Goal: Information Seeking & Learning: Learn about a topic

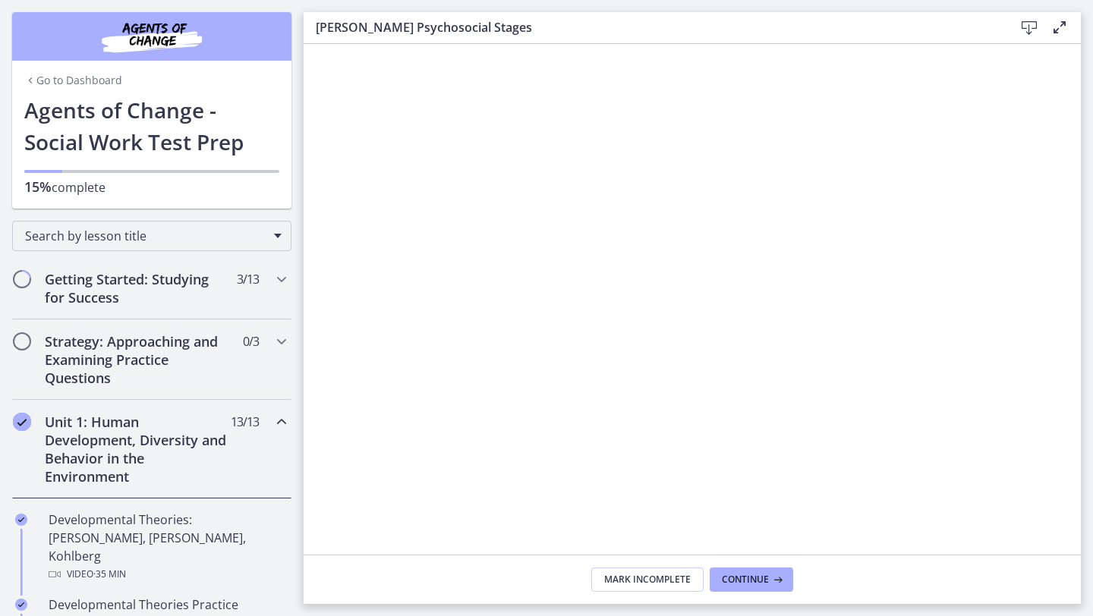
click at [167, 43] on img "Chapters" at bounding box center [152, 36] width 182 height 36
click at [292, 217] on div "Search by lesson title" at bounding box center [152, 233] width 304 height 49
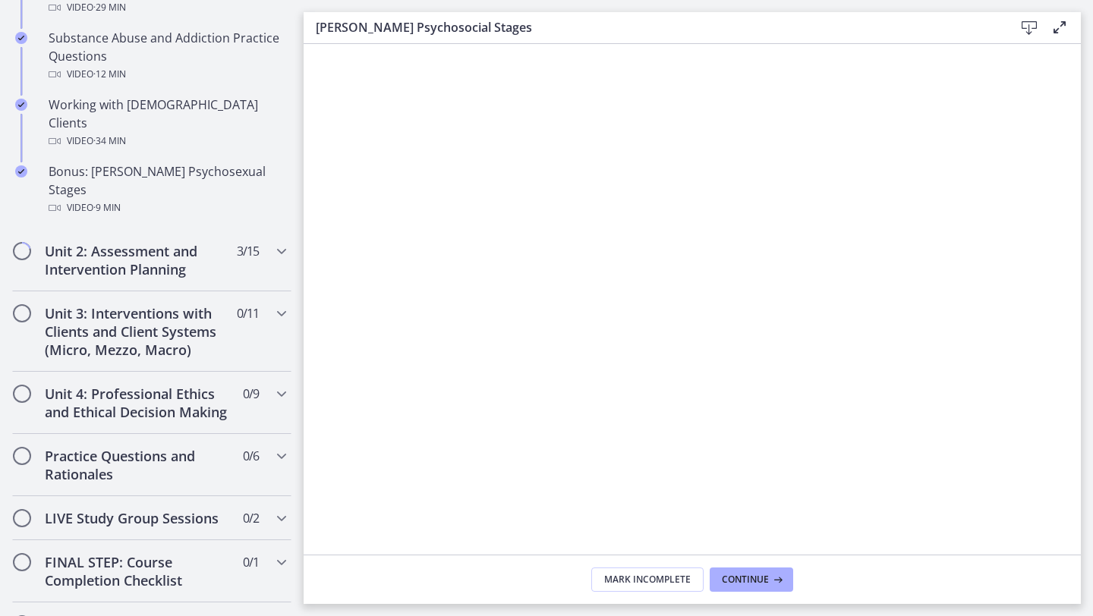
scroll to position [1093, 0]
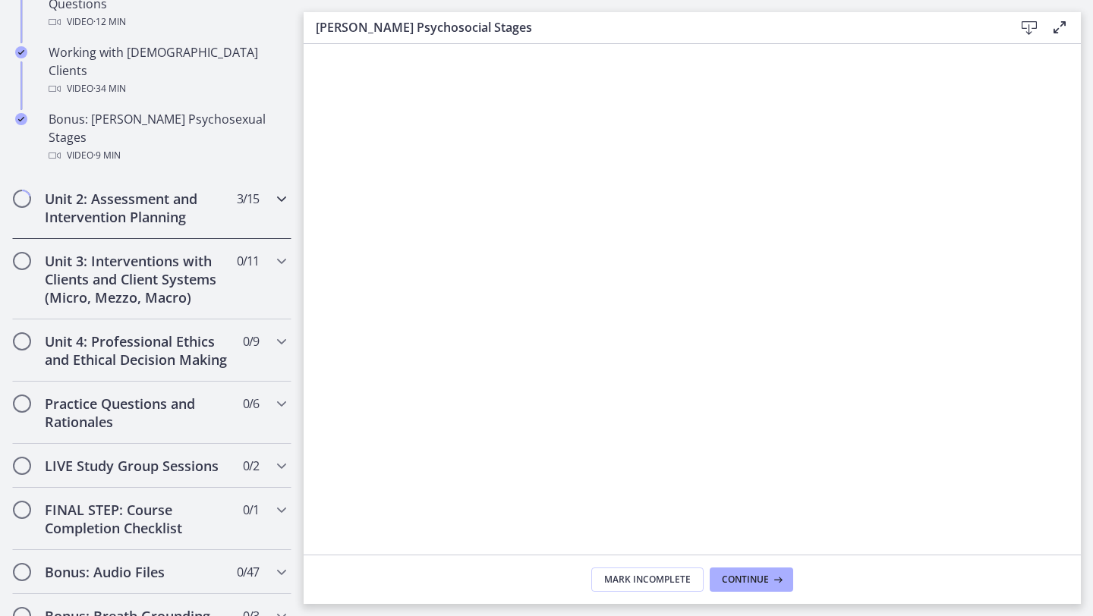
click at [90, 190] on h2 "Unit 2: Assessment and Intervention Planning" at bounding box center [137, 208] width 185 height 36
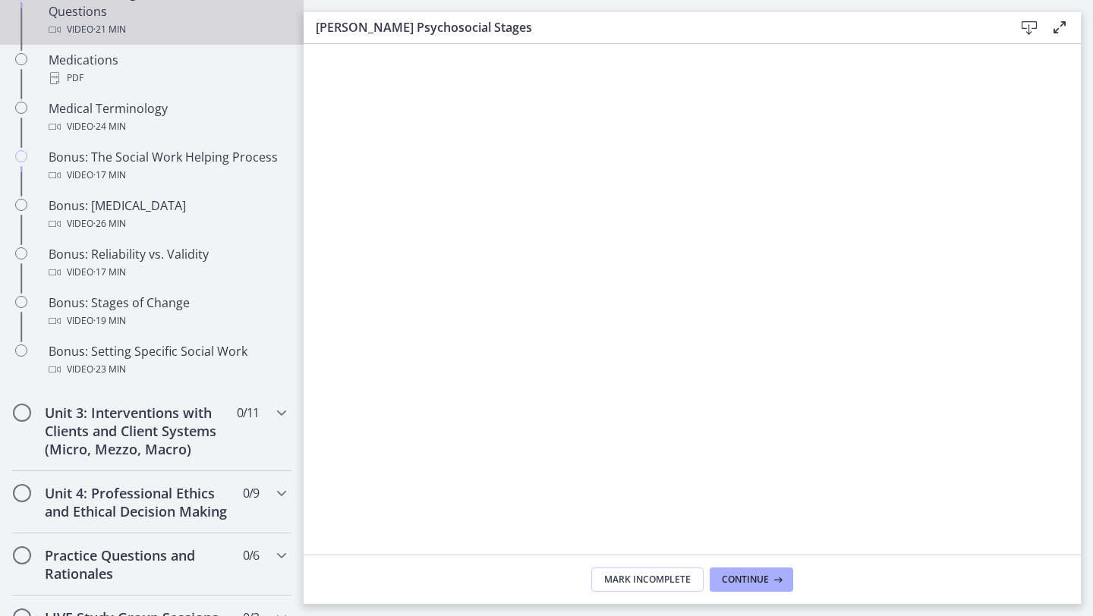
click at [157, 29] on div "Video · 21 min" at bounding box center [167, 29] width 237 height 18
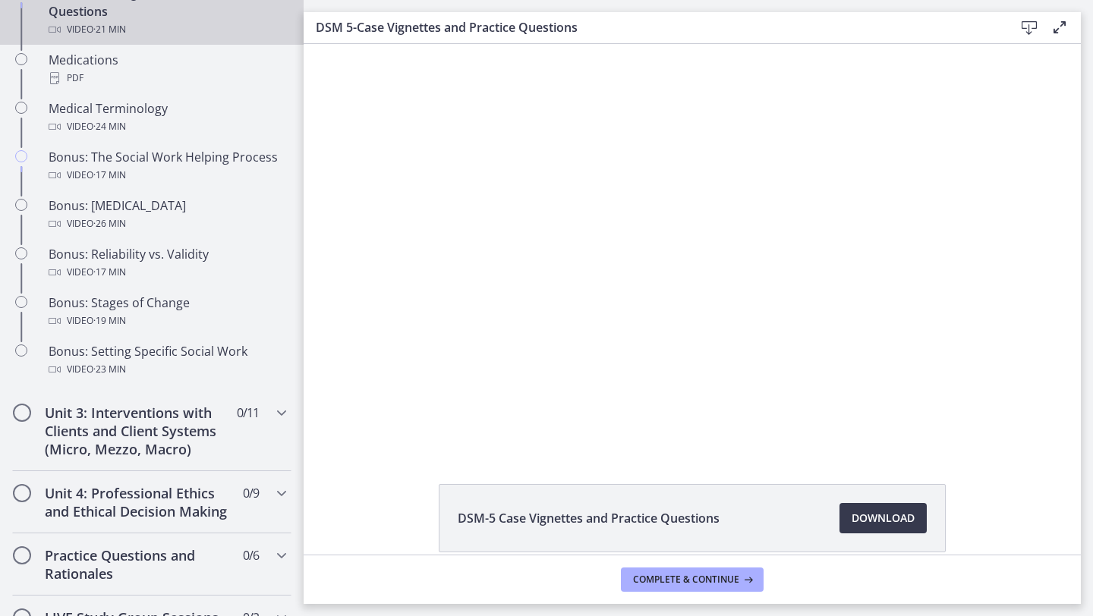
click at [310, 96] on div "Click for sound @keyframes VOLUME_SMALL_WAVE_FLASH { 0% { opacity: 0; } 33% { o…" at bounding box center [692, 246] width 777 height 405
click at [473, 20] on h3 "DSM 5-Case Vignettes and Practice Questions" at bounding box center [653, 27] width 674 height 18
click at [319, 8] on main "DSM 5-Case Vignettes and Practice Questions Download Enable fullscreen DSM-5 Ca…" at bounding box center [698, 308] width 789 height 616
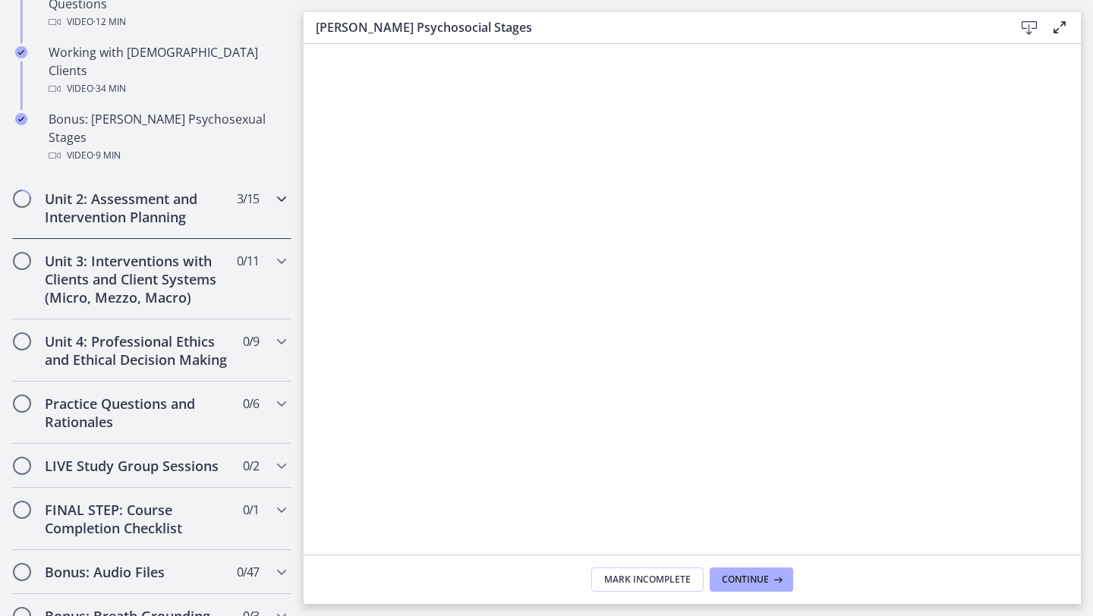
click at [159, 190] on h2 "Unit 2: Assessment and Intervention Planning" at bounding box center [137, 208] width 185 height 36
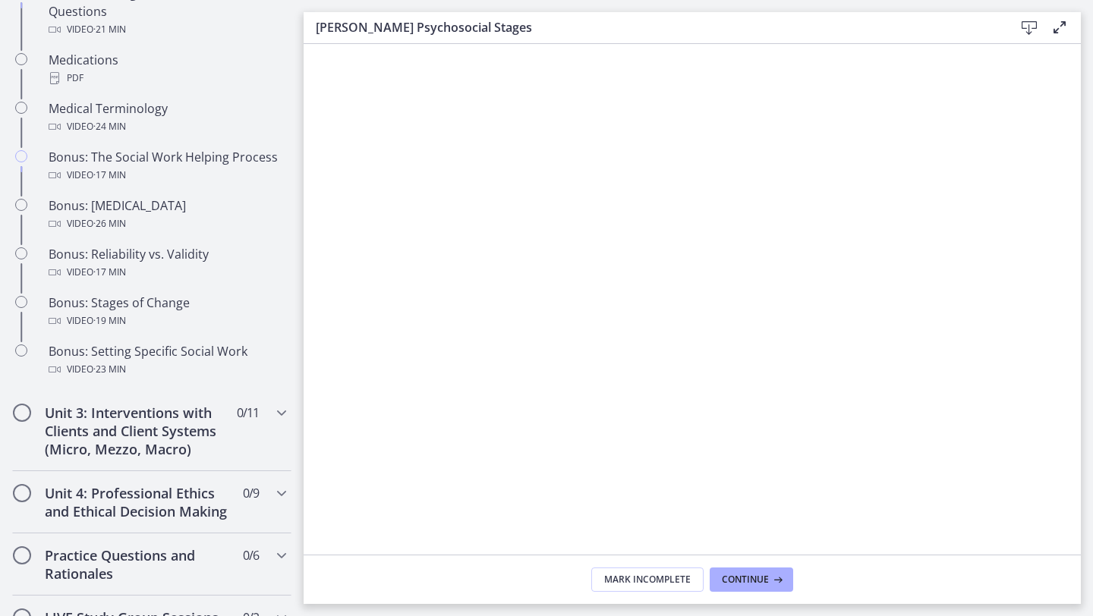
click at [305, 17] on div "[PERSON_NAME] Psychosocial Stages Download Enable fullscreen" at bounding box center [692, 28] width 777 height 32
click at [537, 26] on icon at bounding box center [1059, 27] width 18 height 18
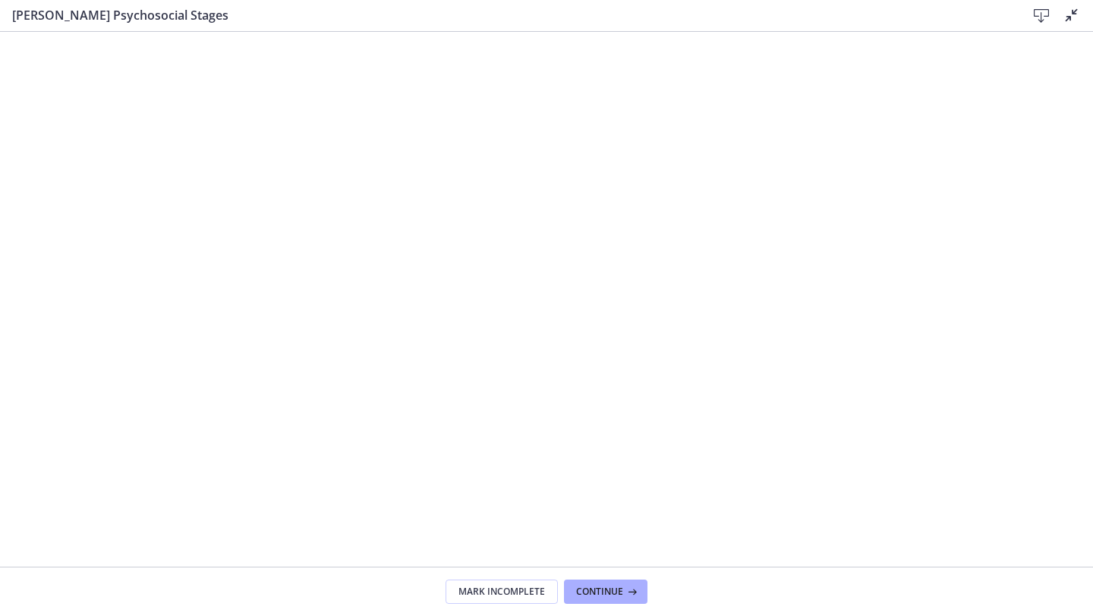
click at [537, 11] on icon at bounding box center [1071, 15] width 18 height 18
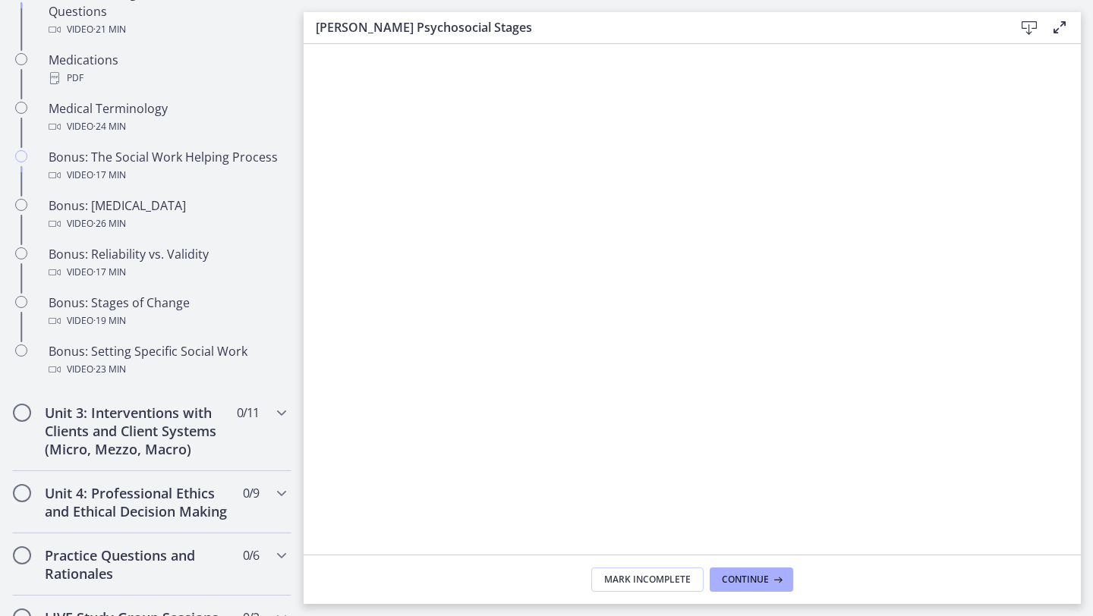
click at [339, 31] on h3 "[PERSON_NAME] Psychosocial Stages" at bounding box center [653, 27] width 674 height 18
click at [537, 539] on button "Mark Incomplete" at bounding box center [647, 580] width 112 height 24
click at [537, 539] on button "Complete & continue" at bounding box center [692, 580] width 143 height 24
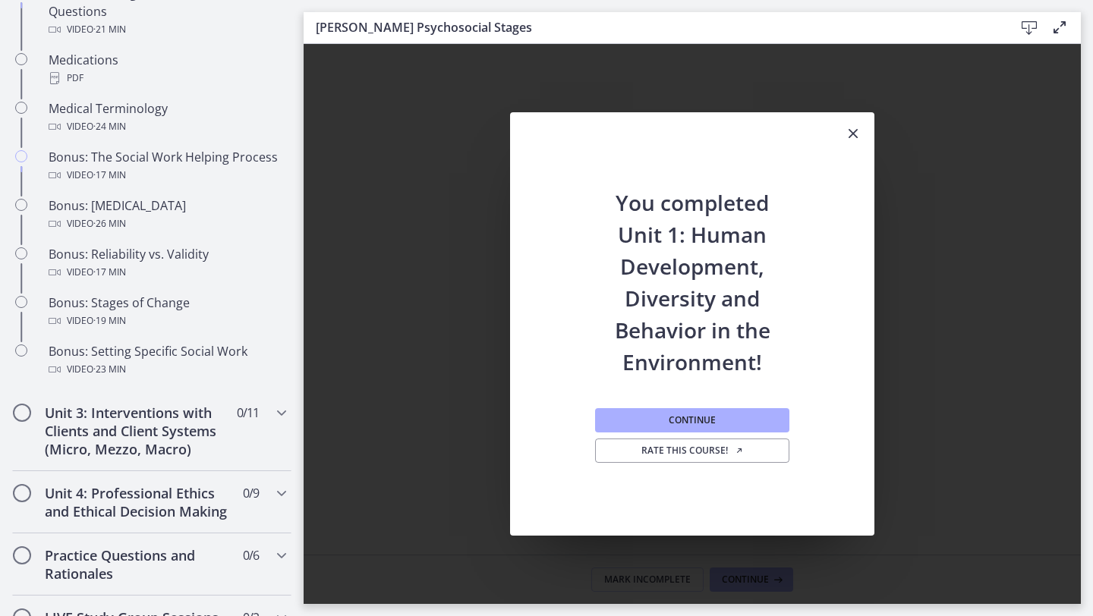
click at [537, 133] on icon "Close" at bounding box center [853, 133] width 18 height 18
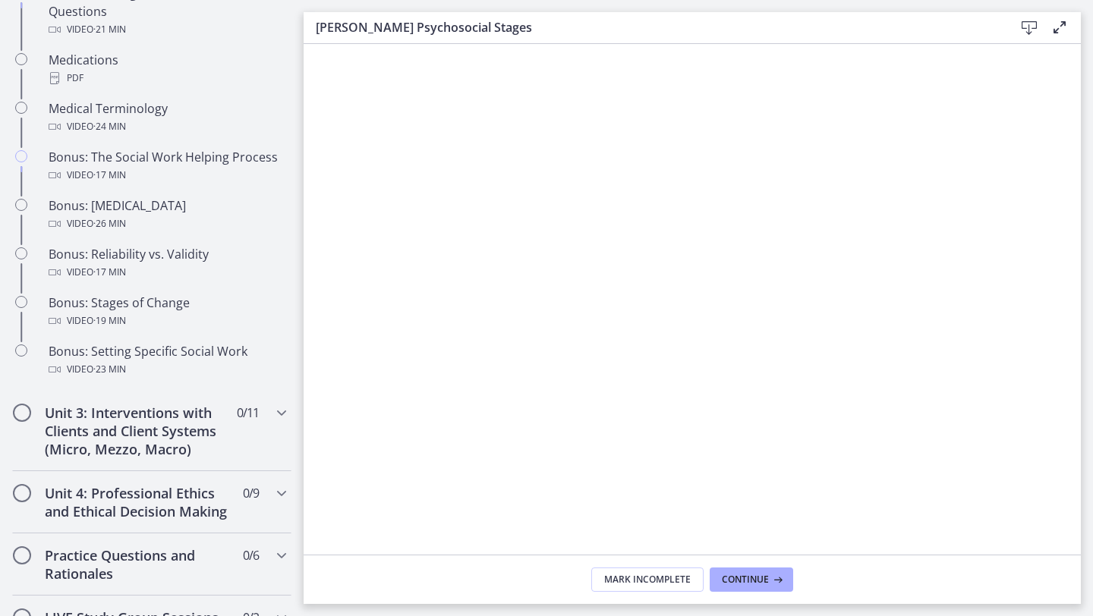
click at [319, 14] on div "Erikson's Psychosocial Stages Download Enable fullscreen" at bounding box center [692, 28] width 777 height 32
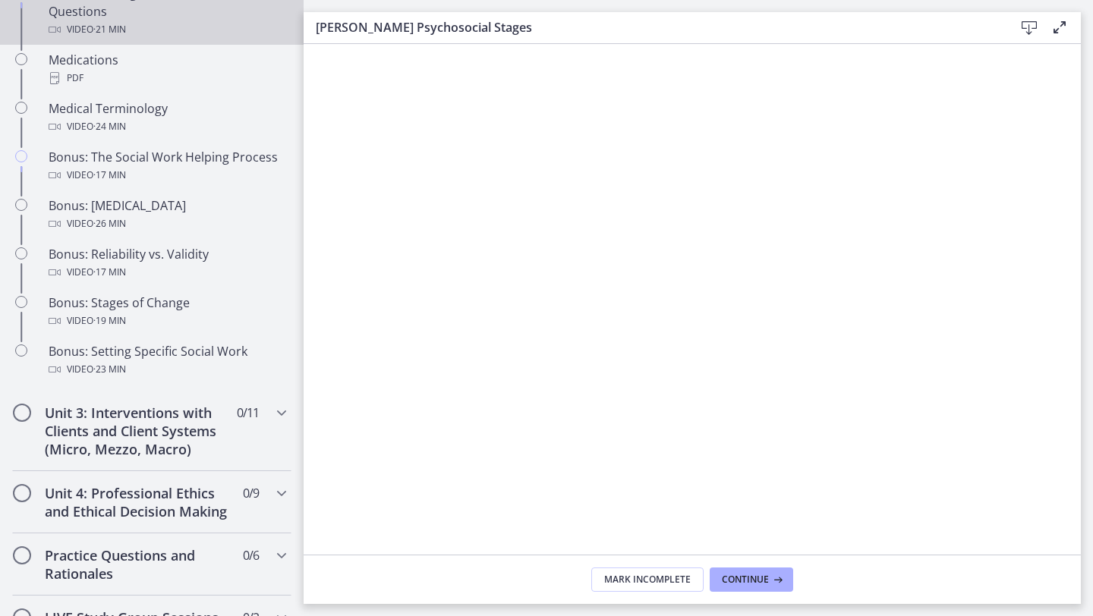
click at [7, 28] on link "DSM 5-Case Vignettes and Practice Questions Video · 21 min" at bounding box center [152, 11] width 304 height 67
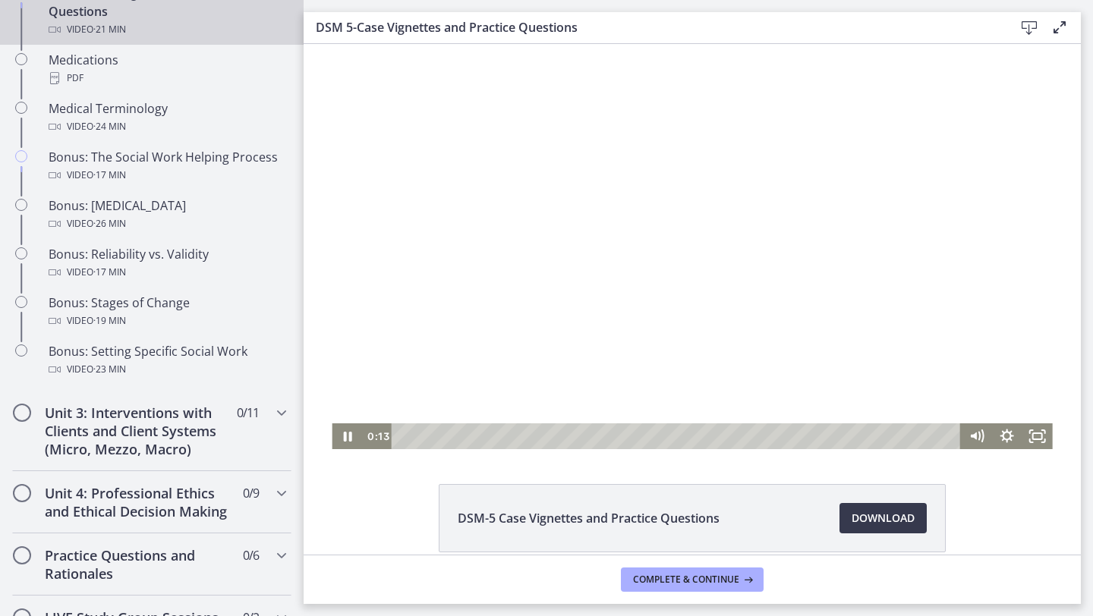
click at [513, 102] on div at bounding box center [692, 246] width 720 height 405
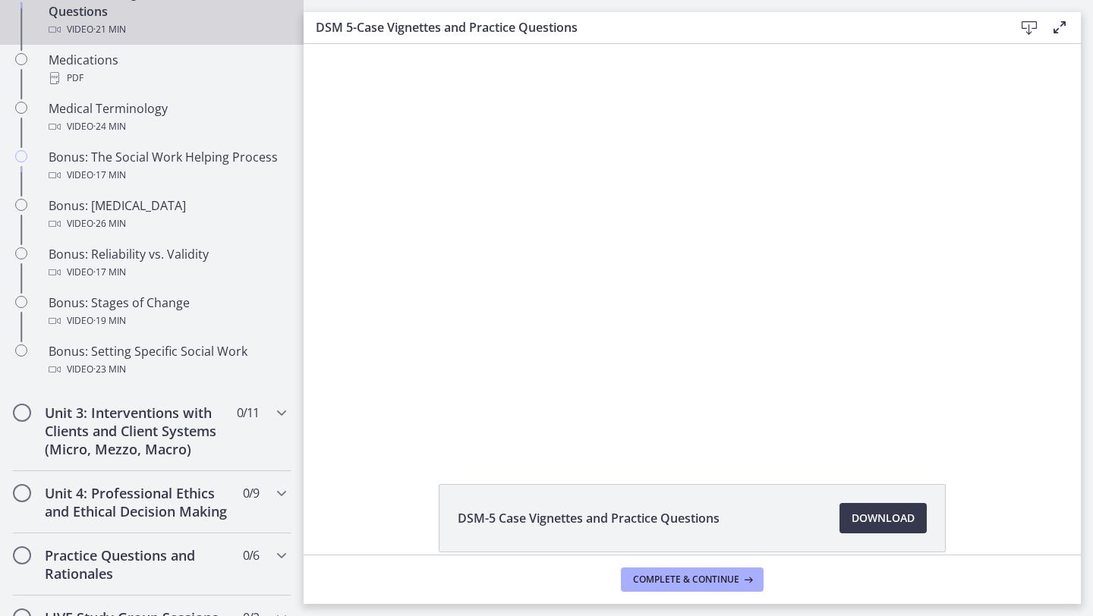
click at [313, 1] on main "DSM 5-Case Vignettes and Practice Questions Download Enable fullscreen DSM-5 Ca…" at bounding box center [698, 308] width 789 height 616
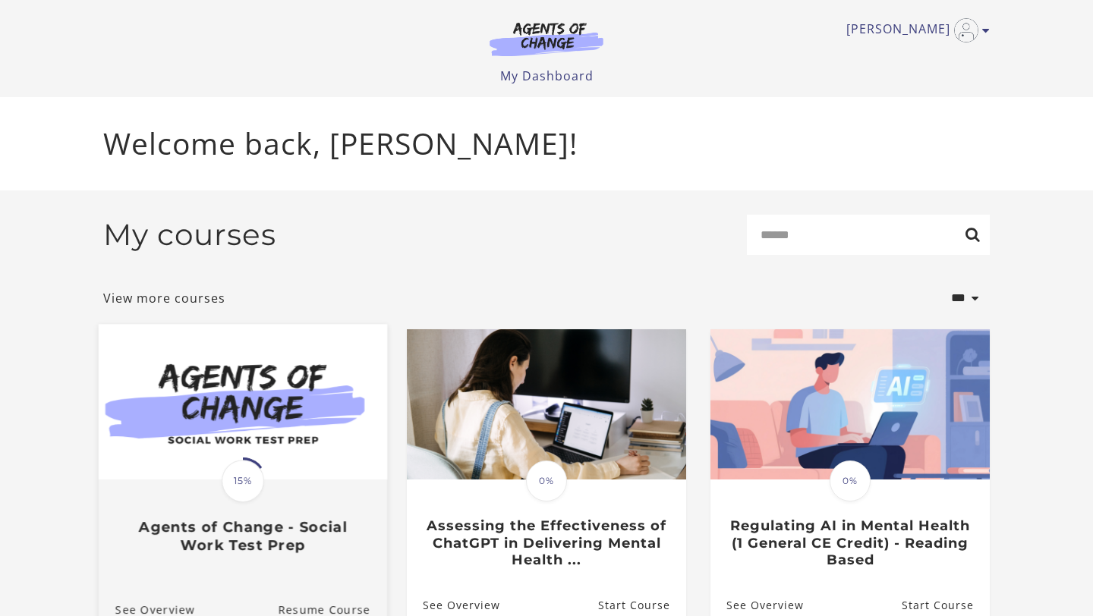
click at [209, 420] on img at bounding box center [243, 403] width 288 height 156
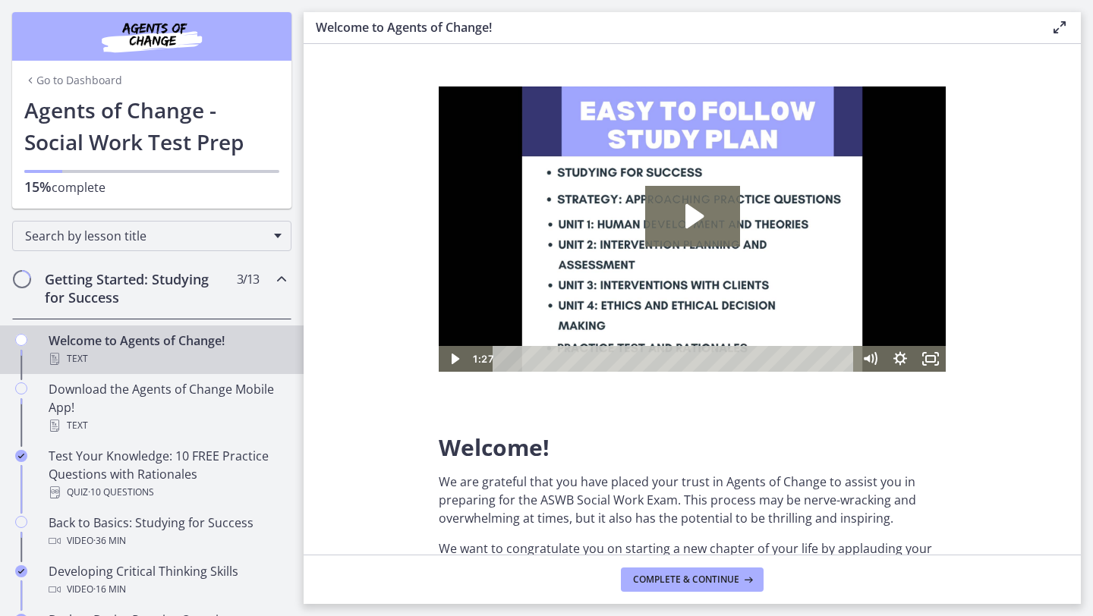
click at [342, 278] on section "Welcome! We are grateful that you have placed your trust in Agents of Change to…" at bounding box center [692, 299] width 777 height 511
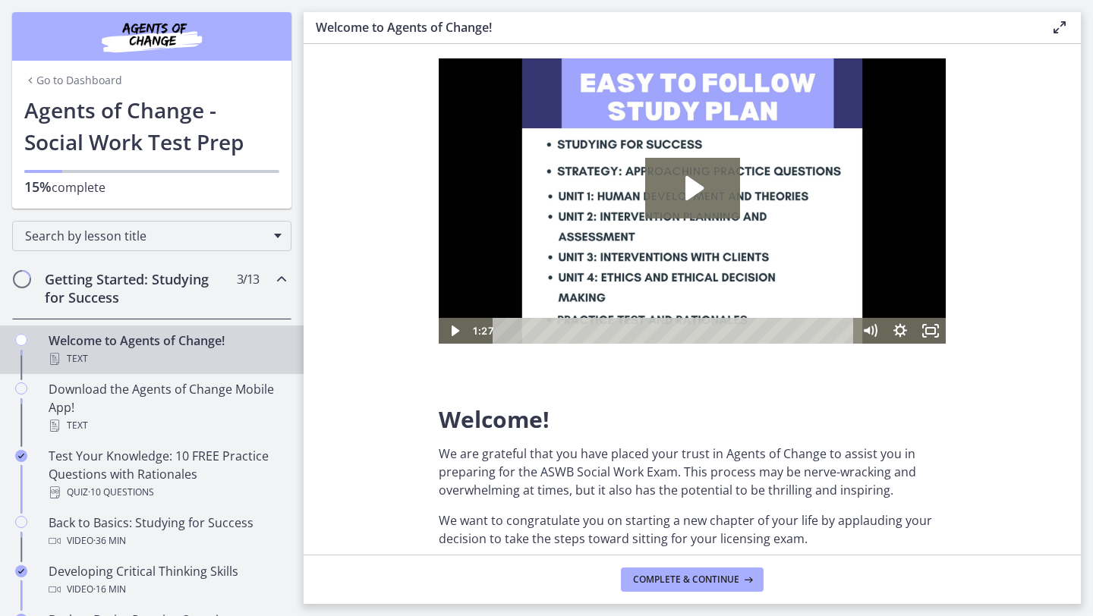
scroll to position [30, 0]
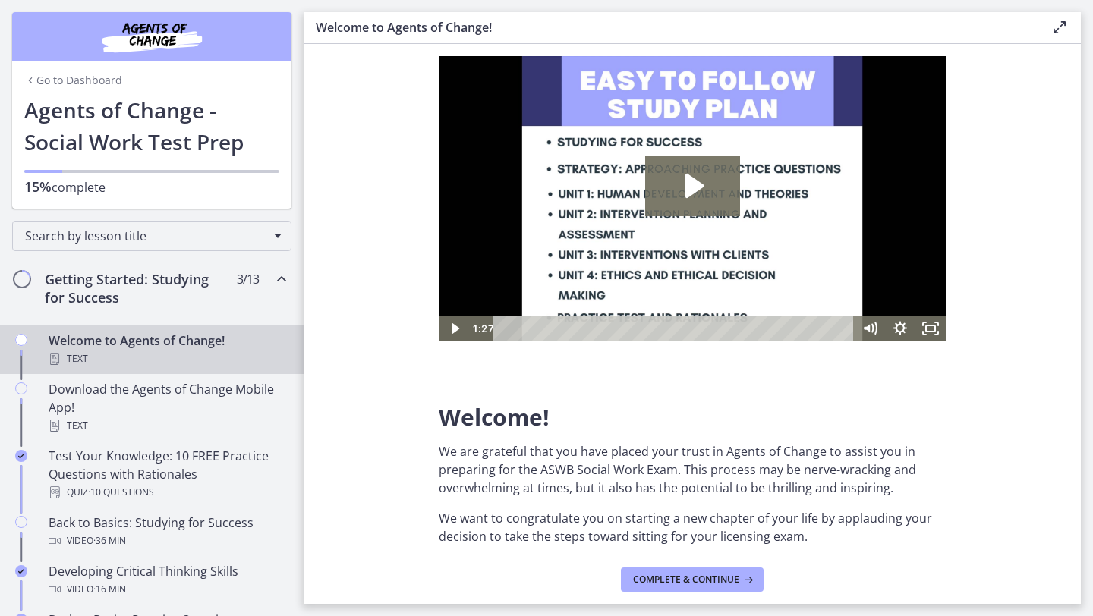
click at [297, 253] on div "Search by lesson title" at bounding box center [152, 233] width 304 height 49
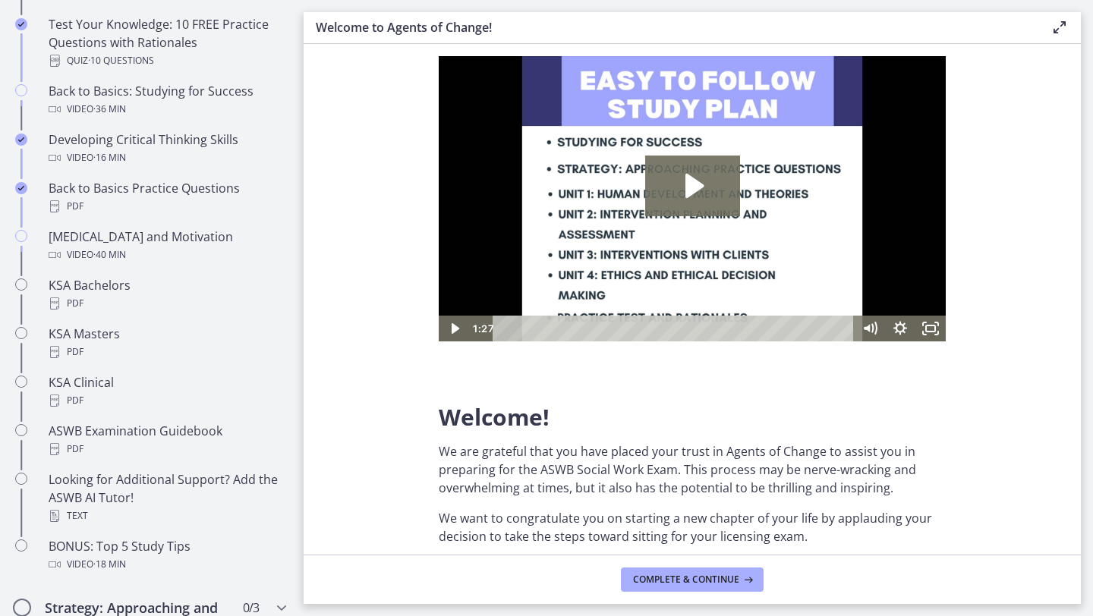
scroll to position [455, 0]
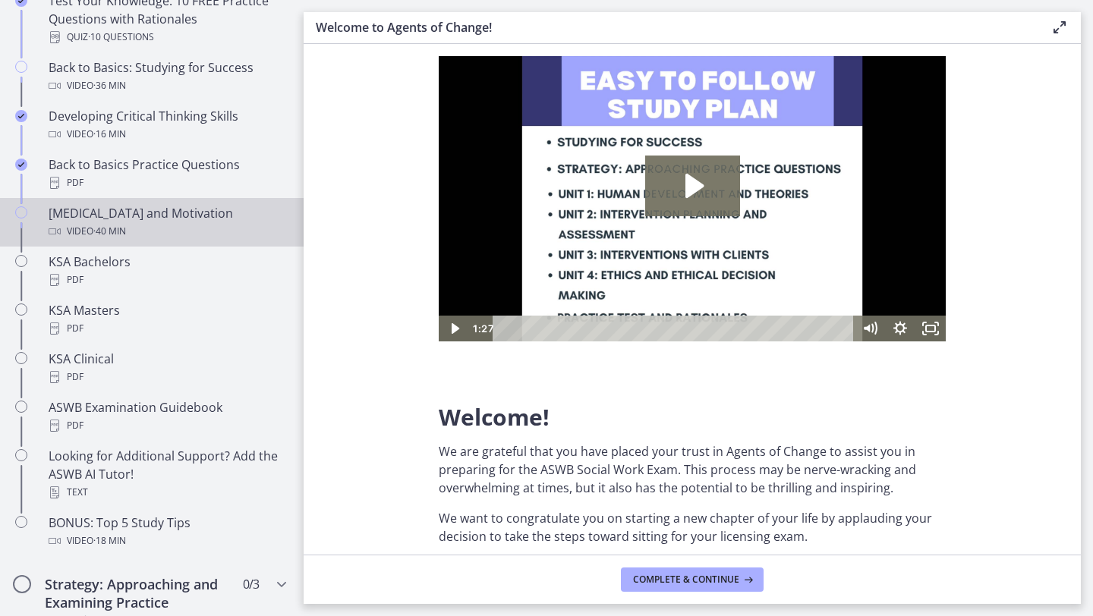
click at [161, 220] on div "[MEDICAL_DATA] and Motivation Video · 40 min" at bounding box center [167, 222] width 237 height 36
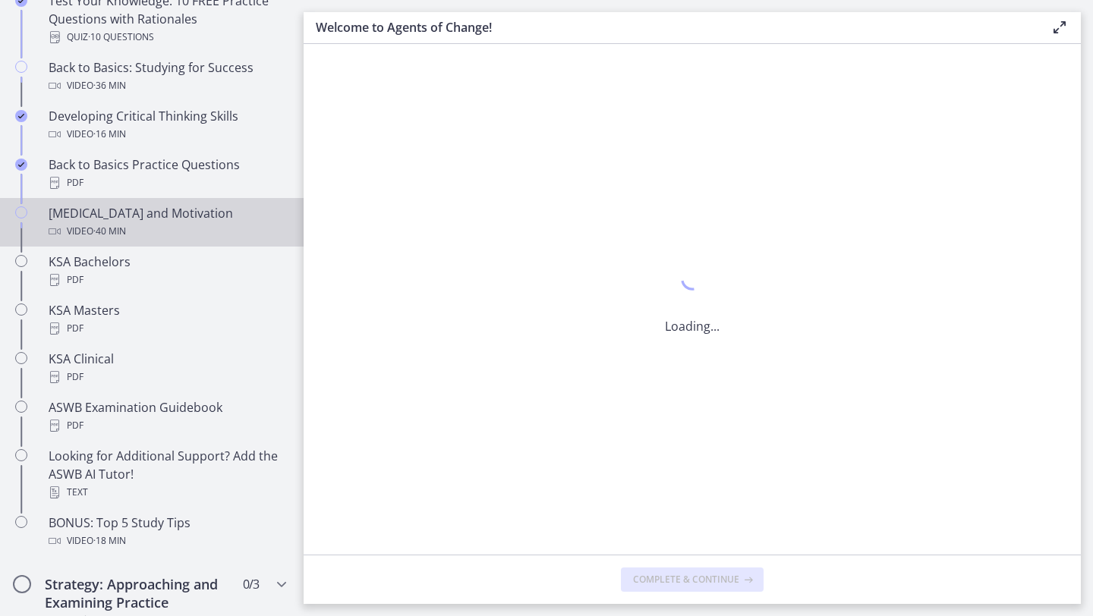
scroll to position [0, 0]
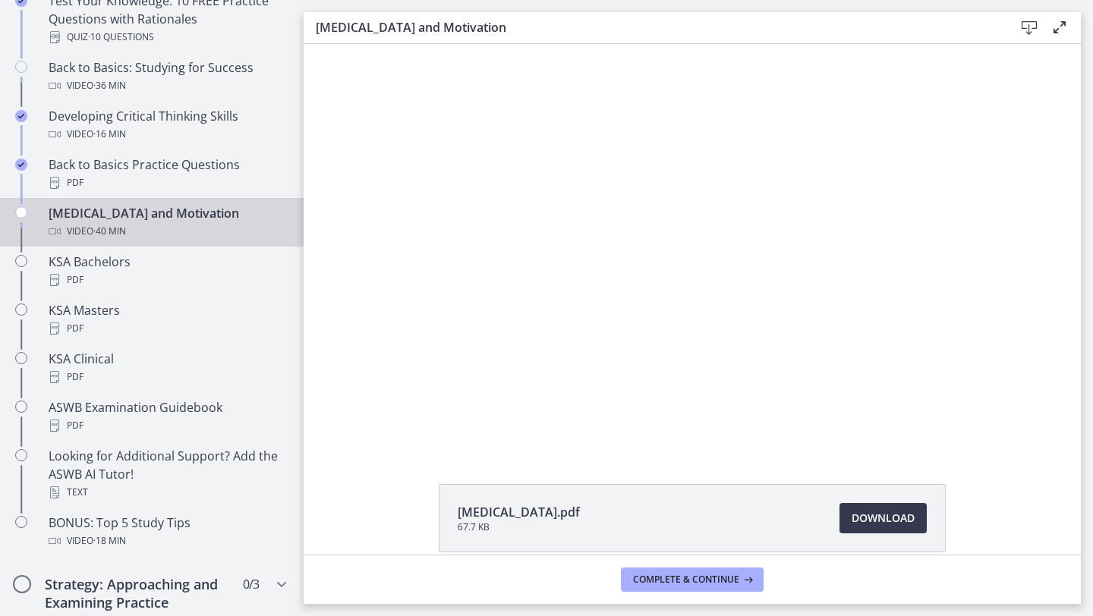
click at [322, 206] on div "Click for sound @keyframes VOLUME_SMALL_WAVE_FLASH { 0% { opacity: 0; } 33% { o…" at bounding box center [692, 246] width 777 height 405
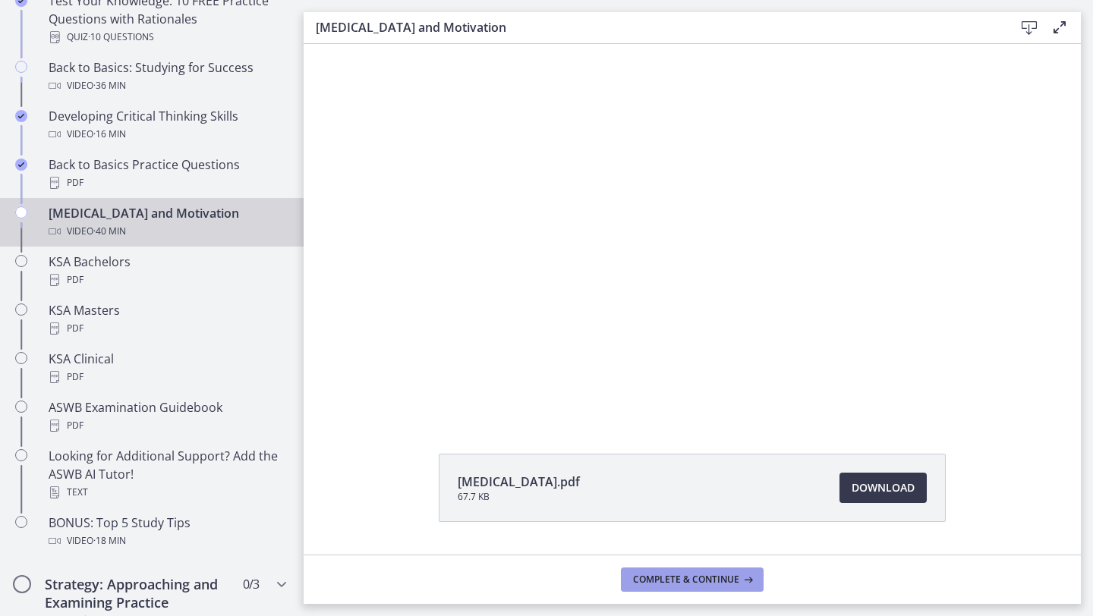
click at [681, 580] on span "Complete & continue" at bounding box center [686, 580] width 106 height 12
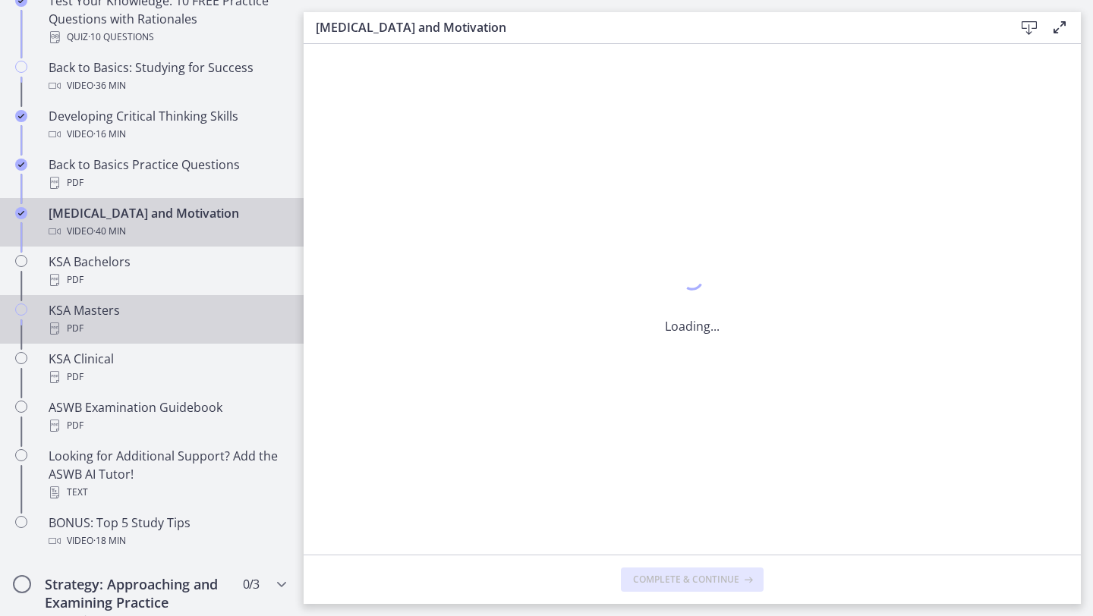
scroll to position [0, 0]
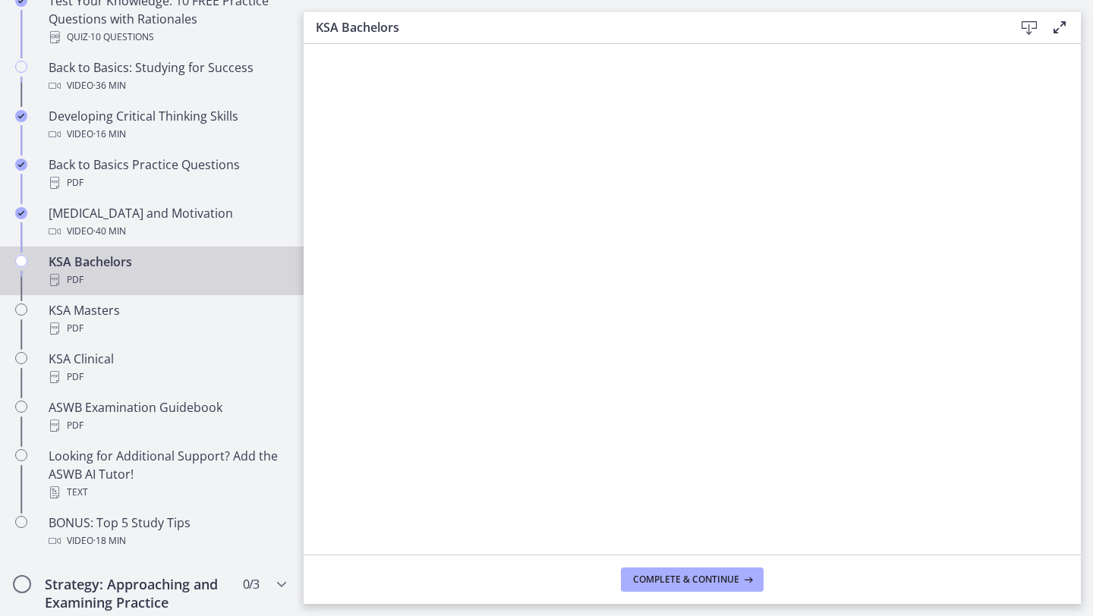
click at [74, 253] on div "KSA Bachelors PDF" at bounding box center [167, 271] width 237 height 36
click at [698, 589] on button "Complete & continue" at bounding box center [692, 580] width 143 height 24
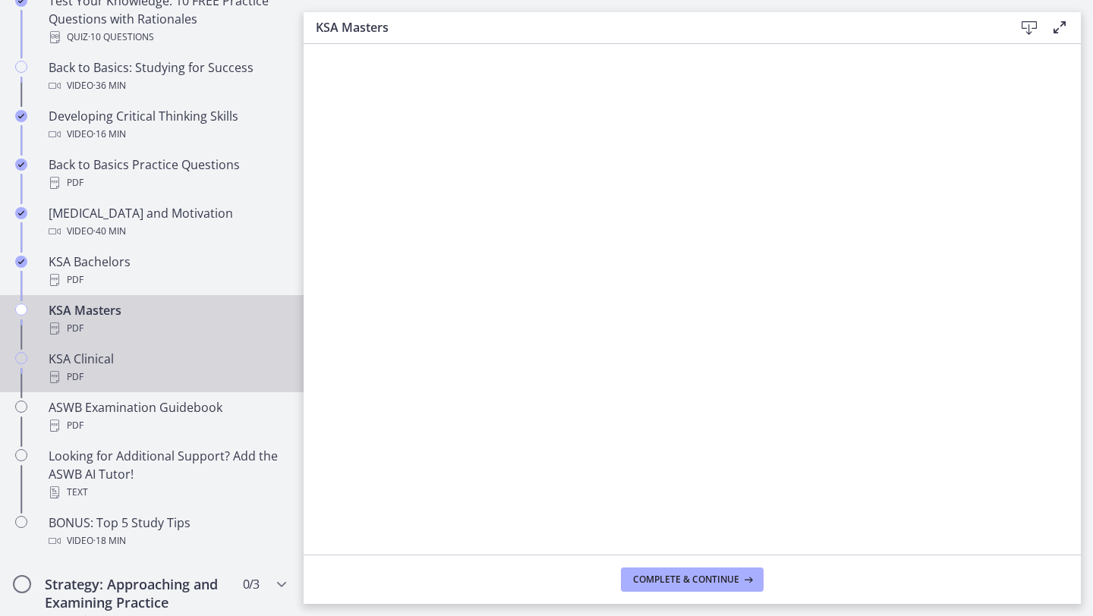
click at [208, 345] on link "KSA Clinical PDF" at bounding box center [152, 368] width 304 height 49
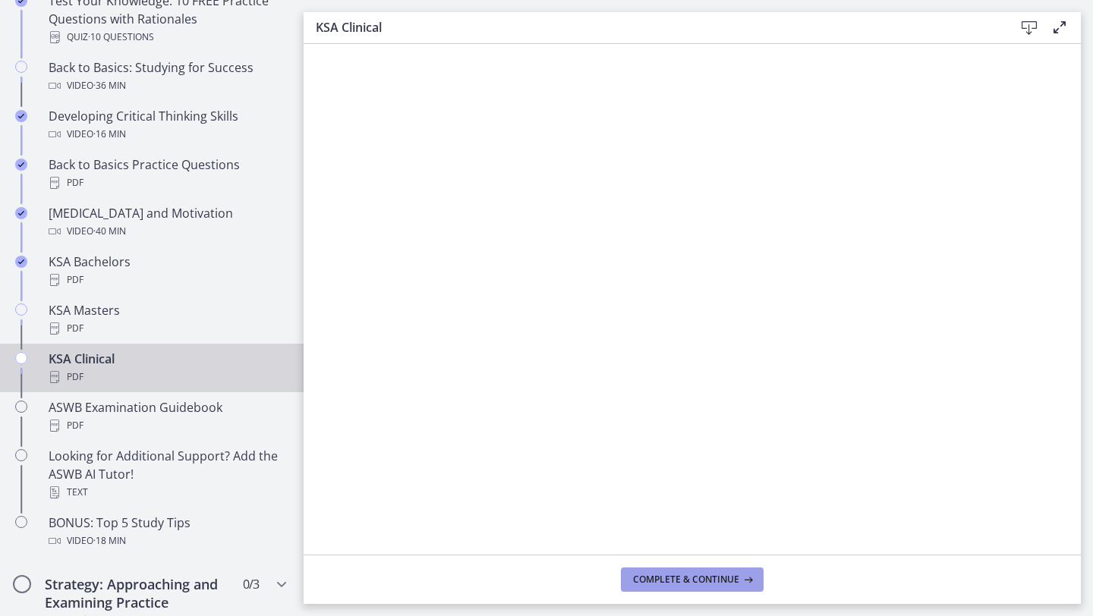
click at [722, 581] on span "Complete & continue" at bounding box center [686, 580] width 106 height 12
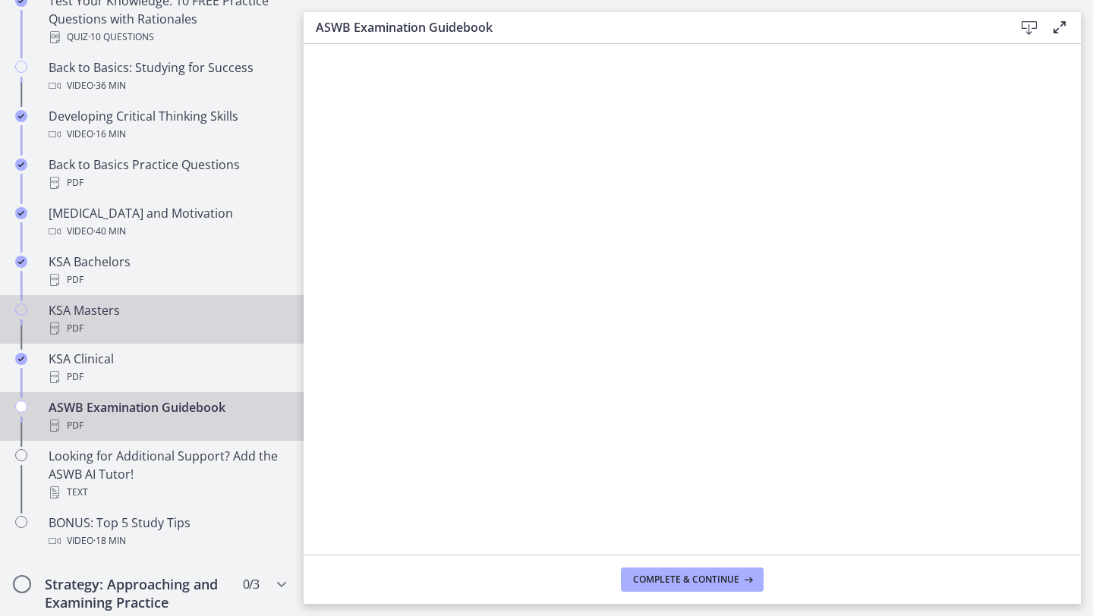
click at [153, 307] on div "KSA Masters PDF" at bounding box center [167, 319] width 237 height 36
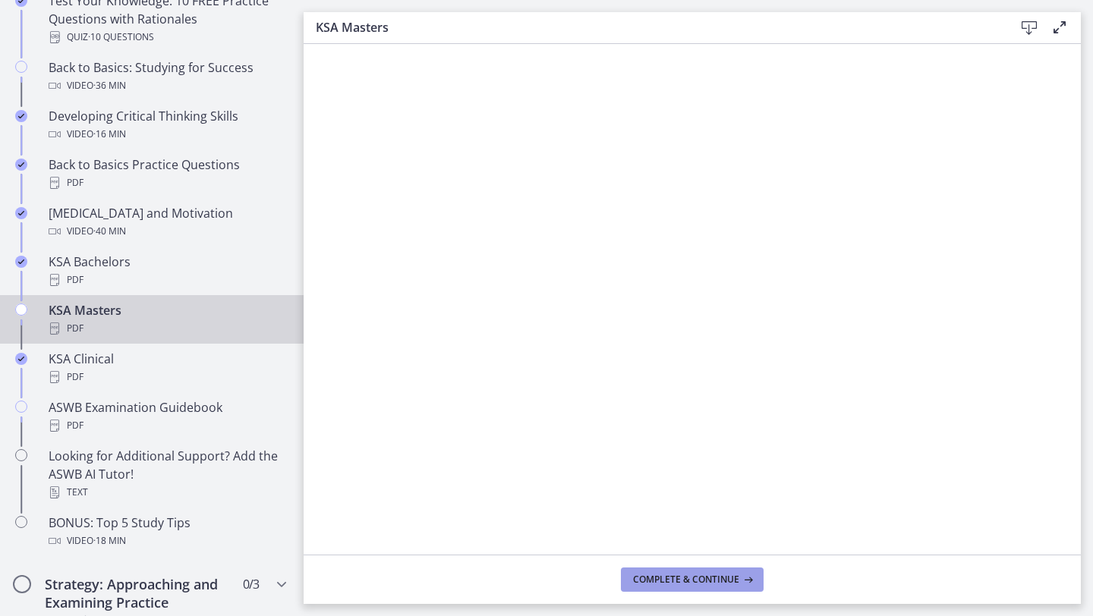
click at [678, 574] on span "Complete & continue" at bounding box center [686, 580] width 106 height 12
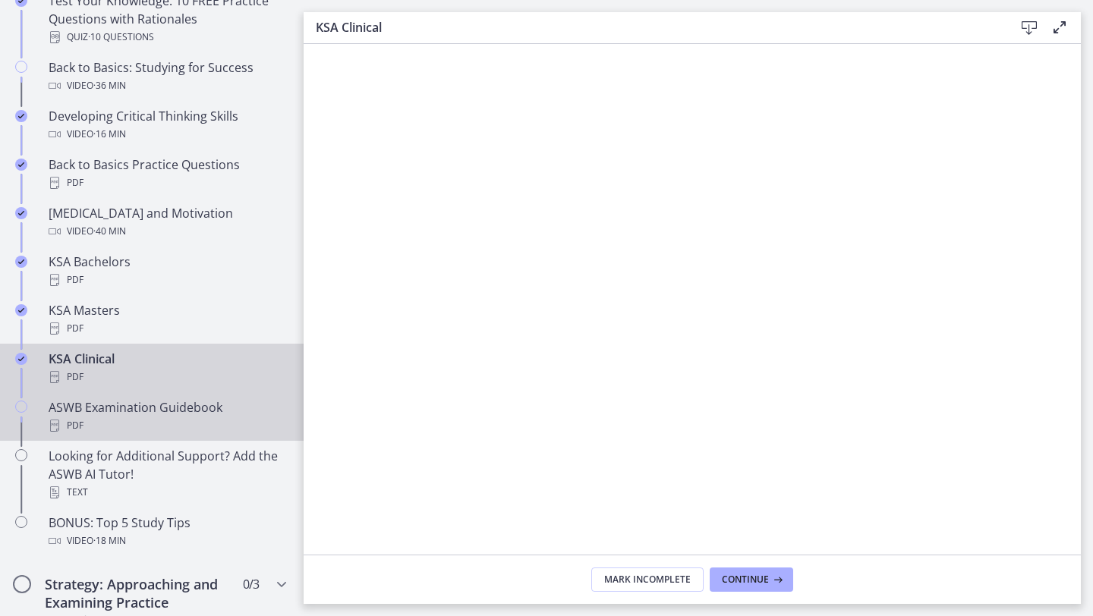
click at [126, 417] on div "PDF" at bounding box center [167, 426] width 237 height 18
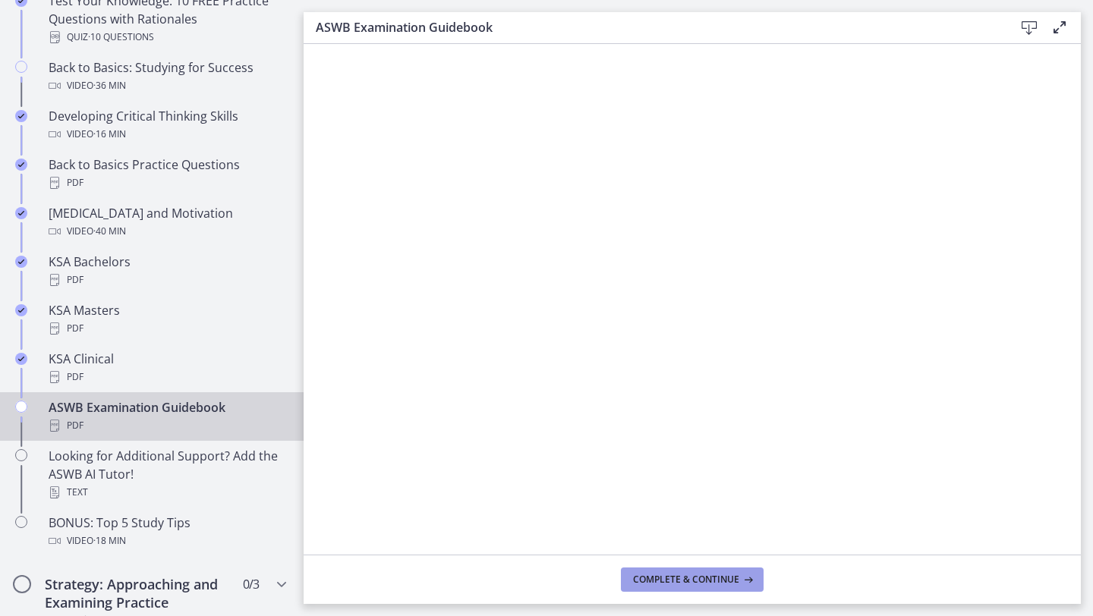
click at [669, 582] on span "Complete & continue" at bounding box center [686, 580] width 106 height 12
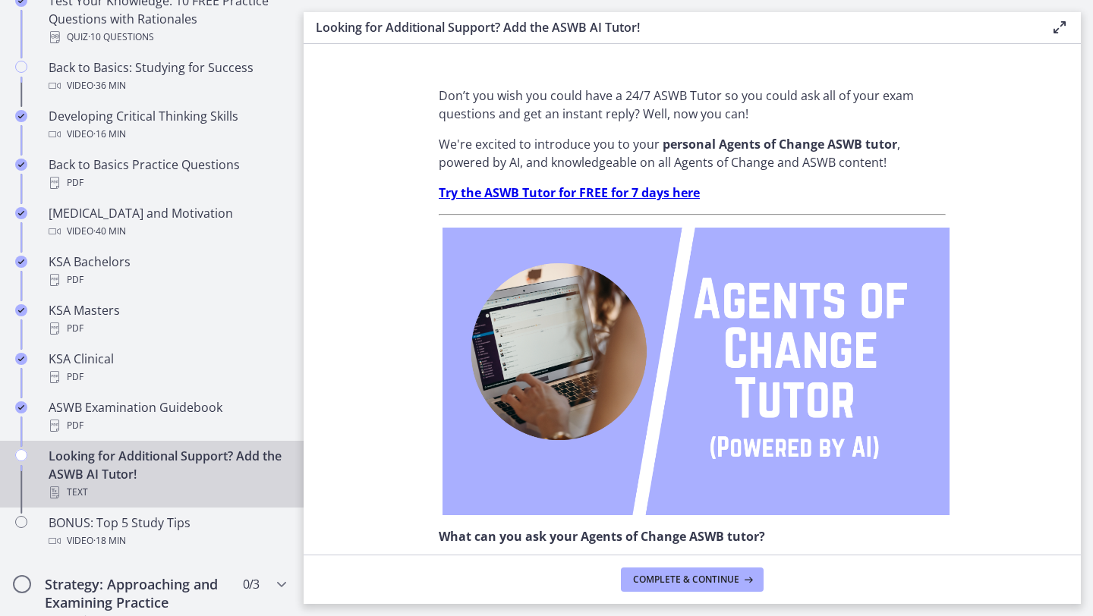
click at [1062, 28] on icon at bounding box center [1059, 27] width 18 height 18
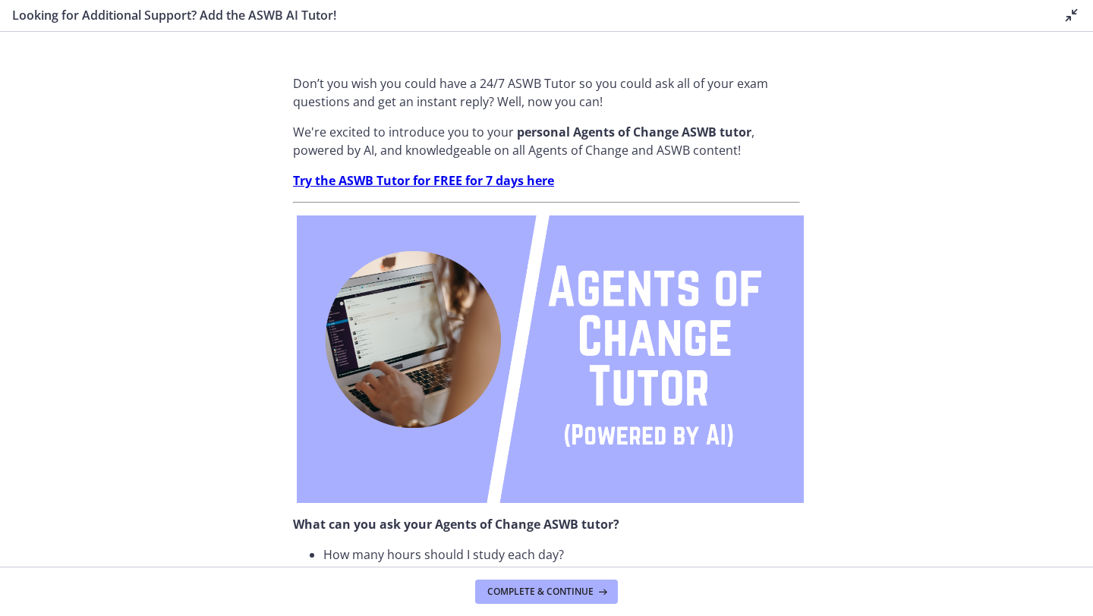
click at [1070, 18] on icon at bounding box center [1071, 15] width 18 height 18
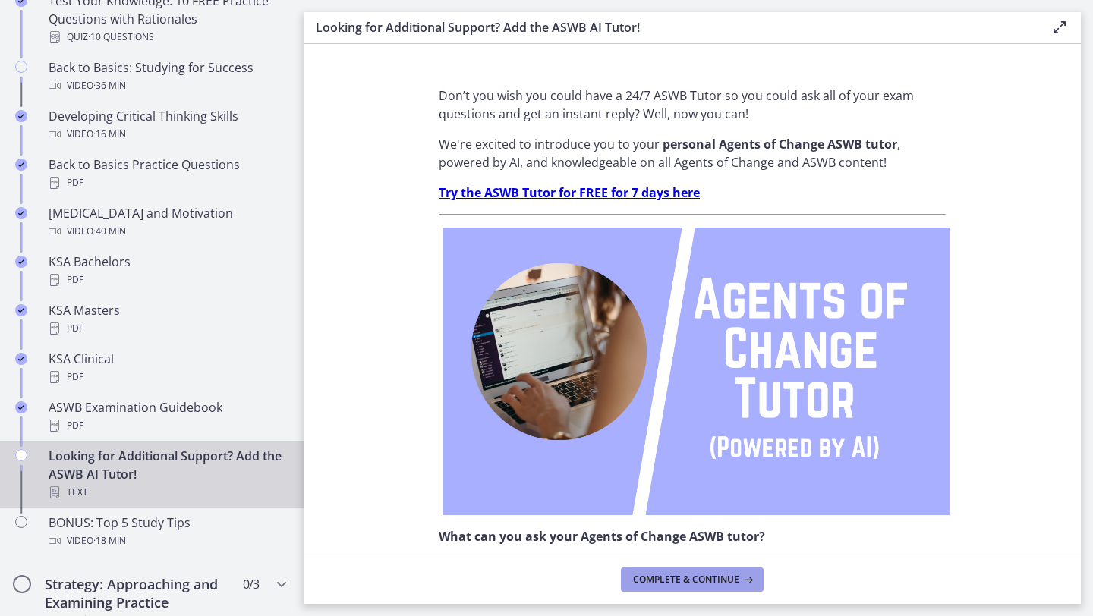
click at [676, 589] on button "Complete & continue" at bounding box center [692, 580] width 143 height 24
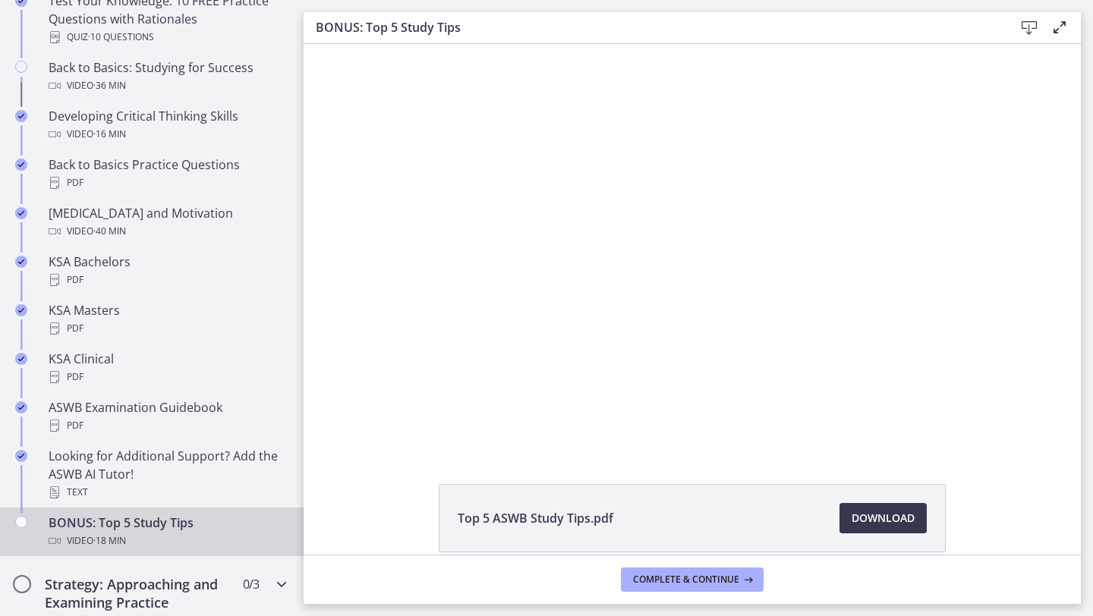
click at [181, 594] on h2 "Strategy: Approaching and Examining Practice Questions" at bounding box center [137, 602] width 185 height 55
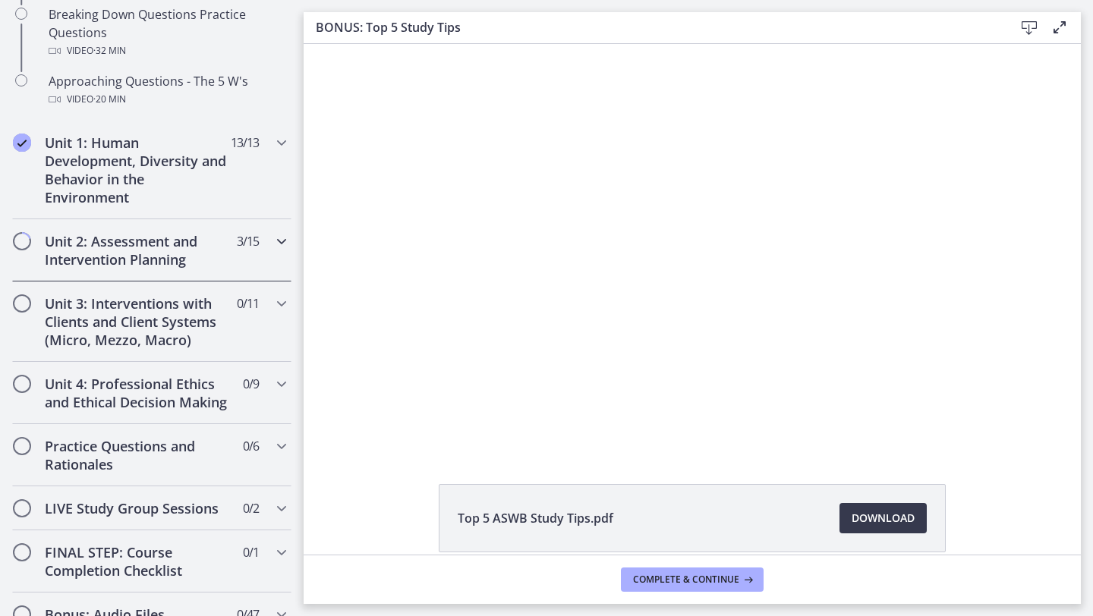
click at [127, 248] on h2 "Unit 2: Assessment and Intervention Planning" at bounding box center [137, 250] width 185 height 36
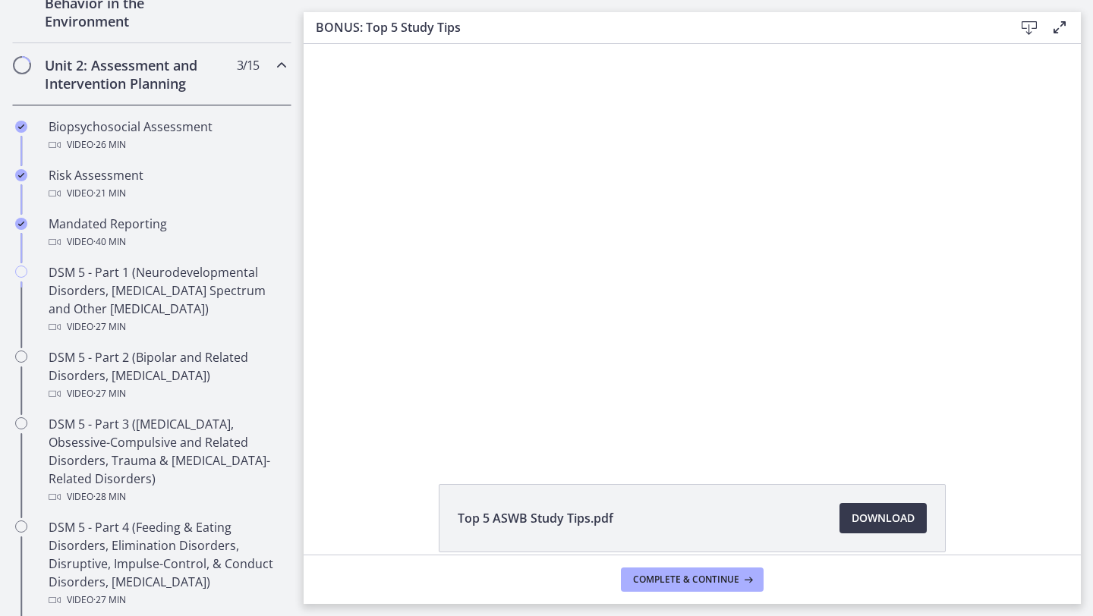
scroll to position [454, 0]
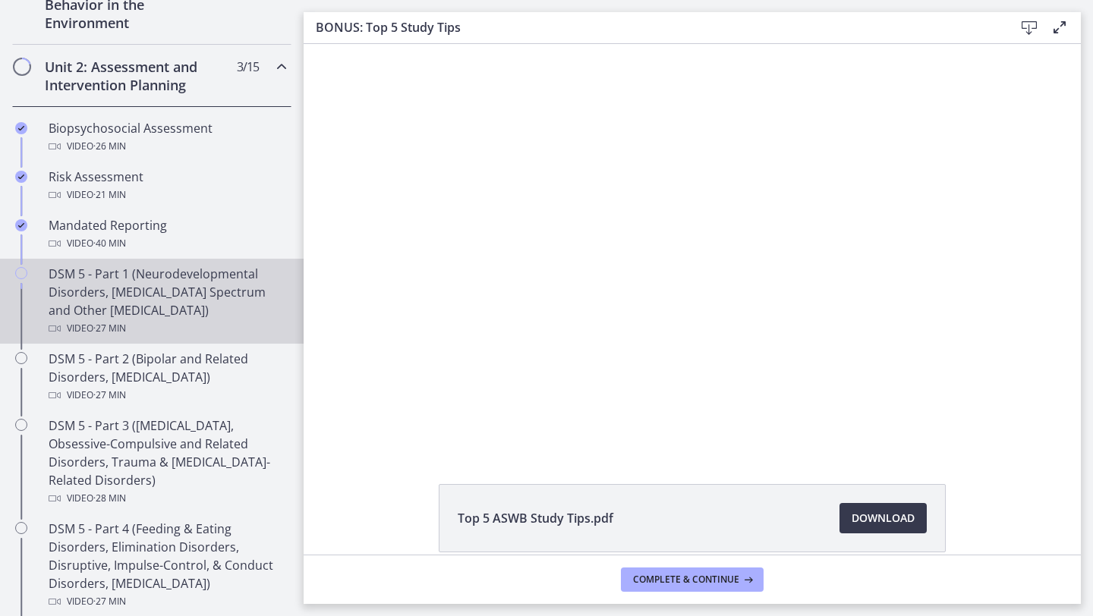
click at [154, 297] on div "DSM 5 - Part 1 (Neurodevelopmental Disorders, [MEDICAL_DATA] Spectrum and Other…" at bounding box center [167, 301] width 237 height 73
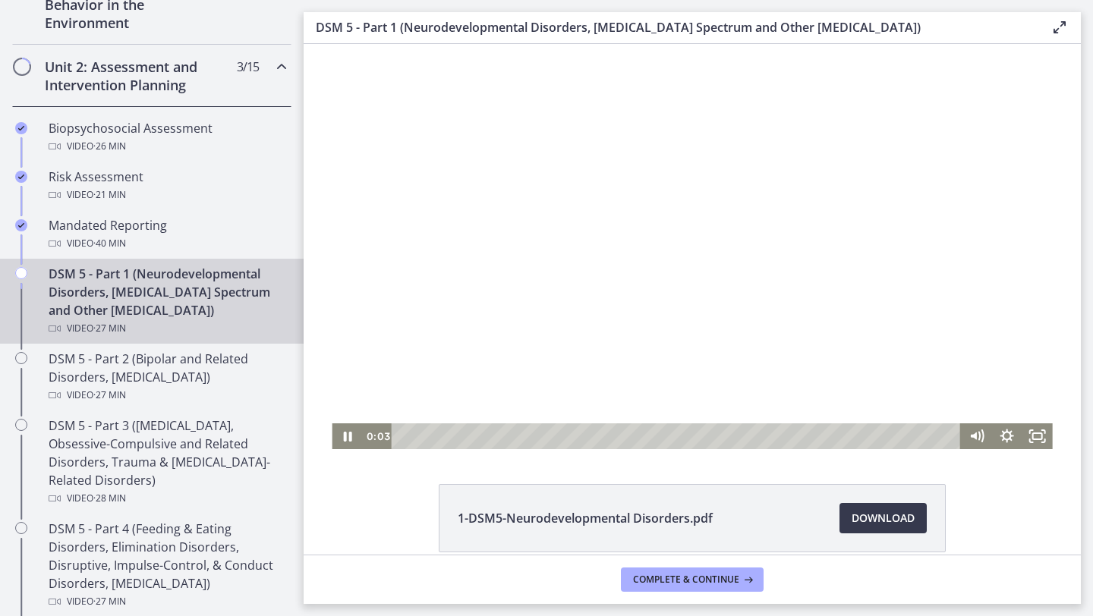
click at [761, 367] on div at bounding box center [692, 246] width 720 height 405
click at [353, 439] on icon "Play Video" at bounding box center [348, 436] width 36 height 31
click at [1037, 438] on icon "Fullscreen" at bounding box center [1037, 436] width 36 height 31
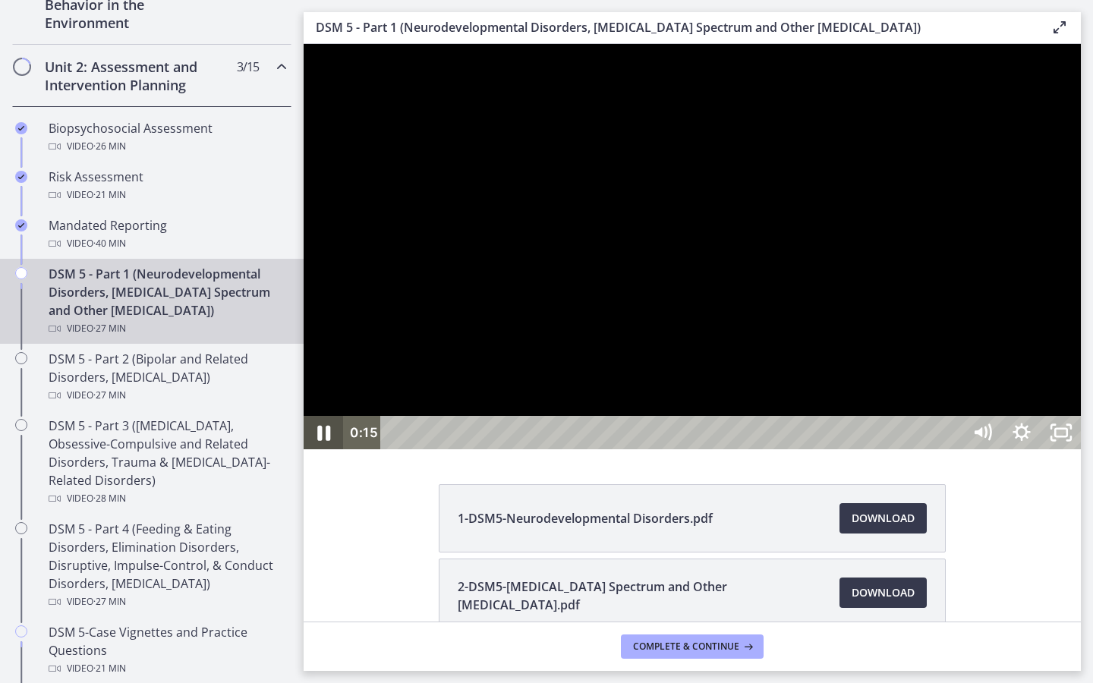
click at [321, 441] on icon "Pause" at bounding box center [323, 433] width 13 height 15
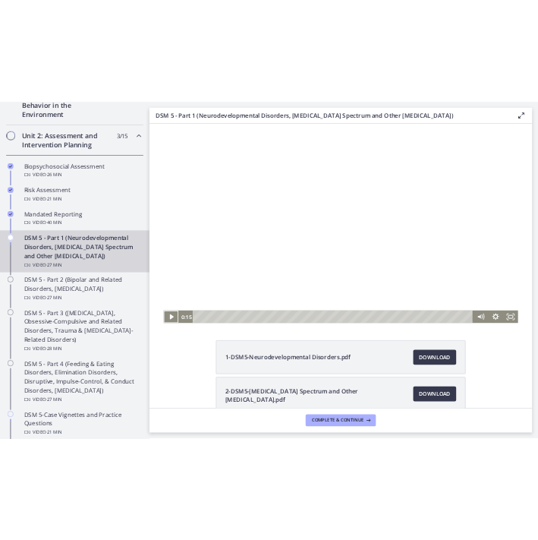
scroll to position [455, 0]
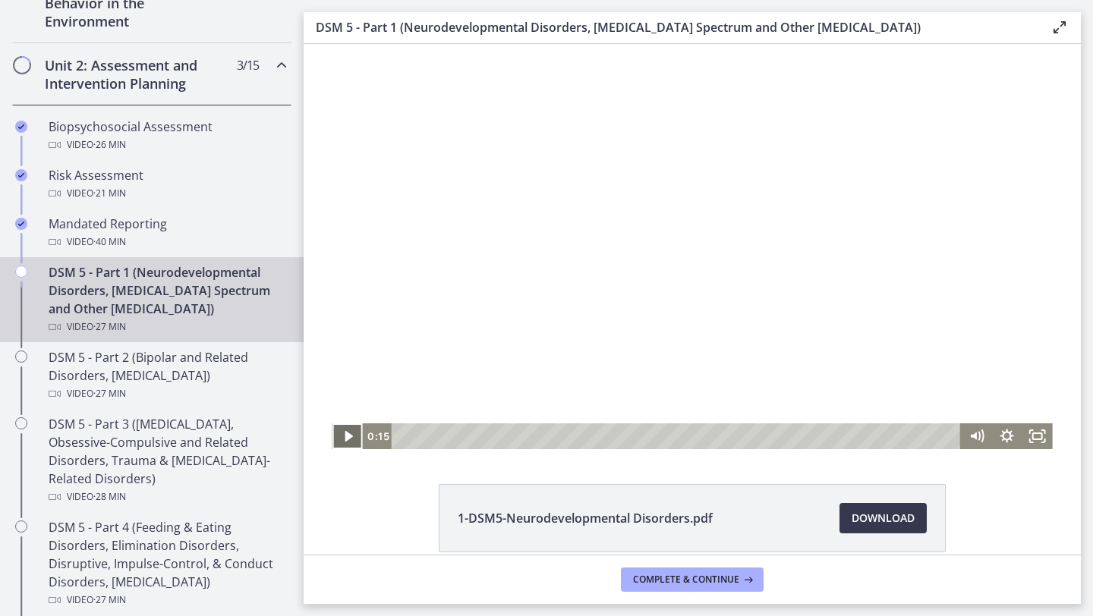
click at [345, 438] on icon "Play Video" at bounding box center [349, 436] width 8 height 11
click at [1038, 439] on rect "Fullscreen" at bounding box center [1037, 436] width 9 height 6
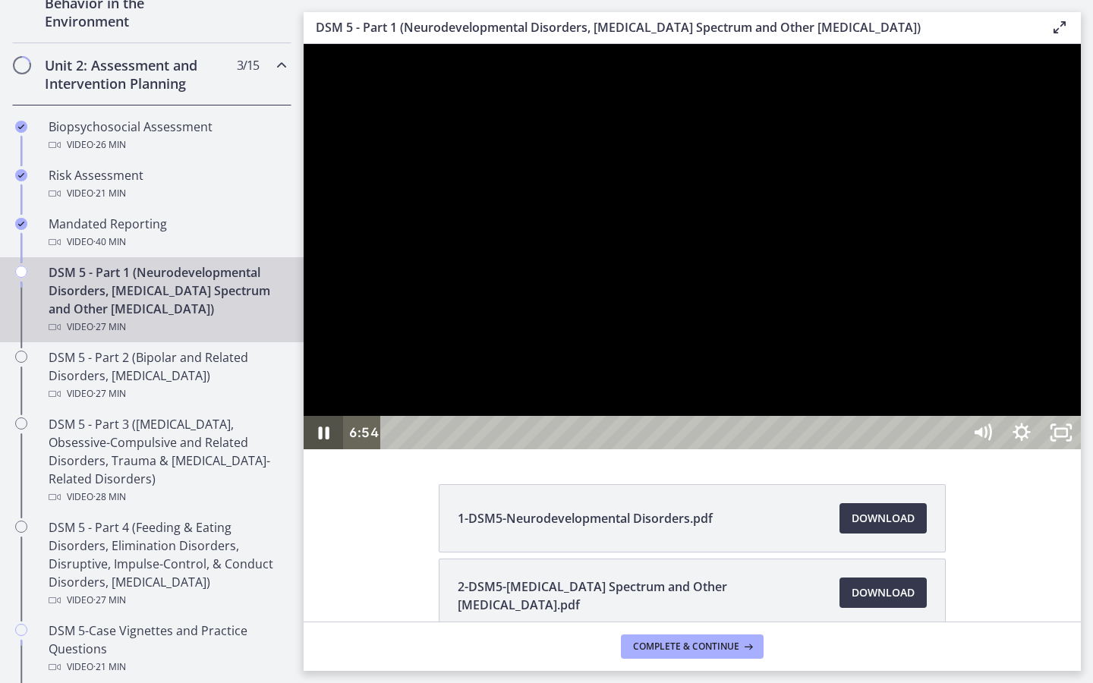
click at [320, 439] on icon "Pause" at bounding box center [324, 432] width 11 height 13
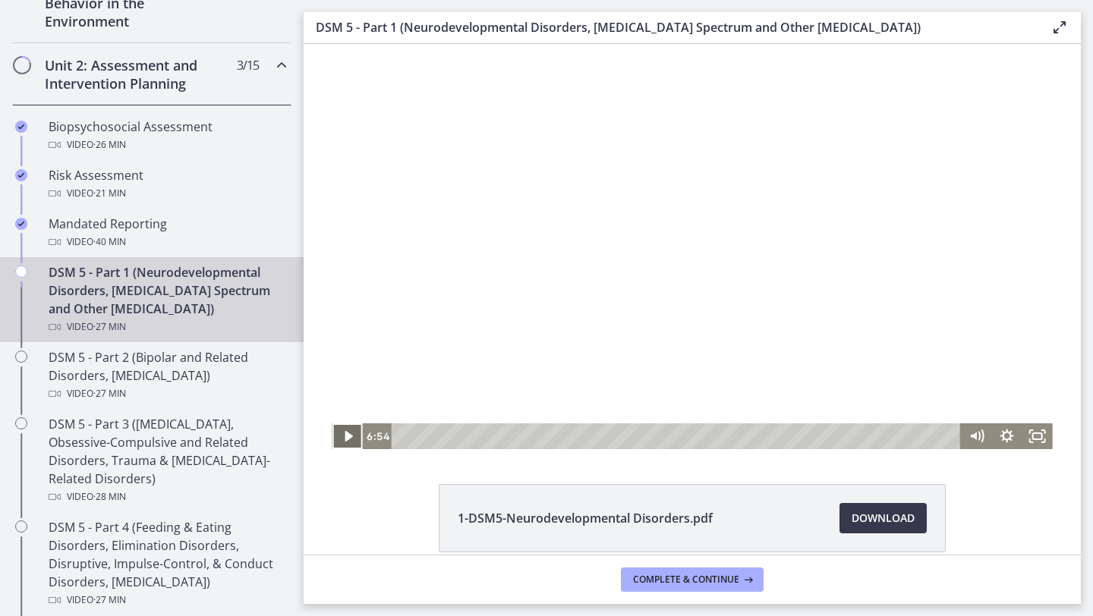
click at [351, 441] on icon "Play Video" at bounding box center [348, 436] width 30 height 26
click at [1036, 440] on icon "Fullscreen" at bounding box center [1037, 436] width 36 height 31
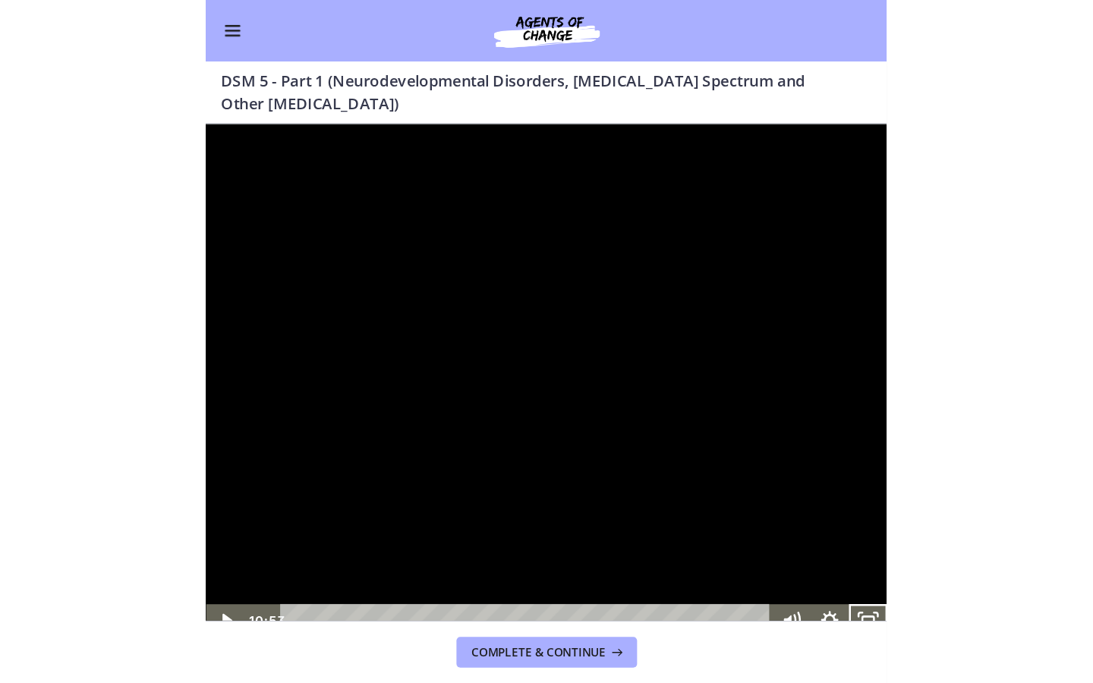
scroll to position [452, 0]
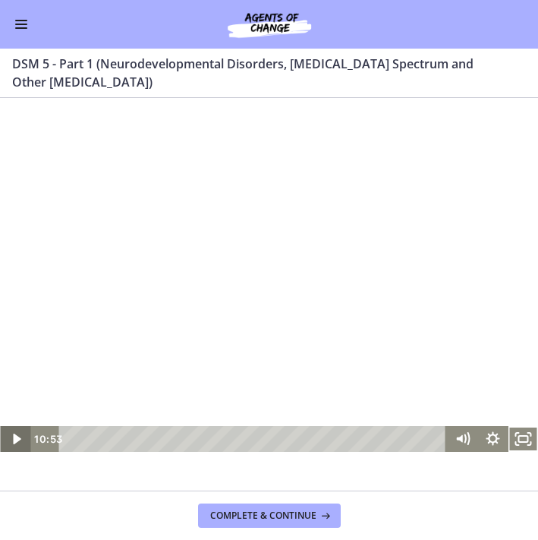
click at [20, 434] on icon "Play Video" at bounding box center [16, 439] width 30 height 26
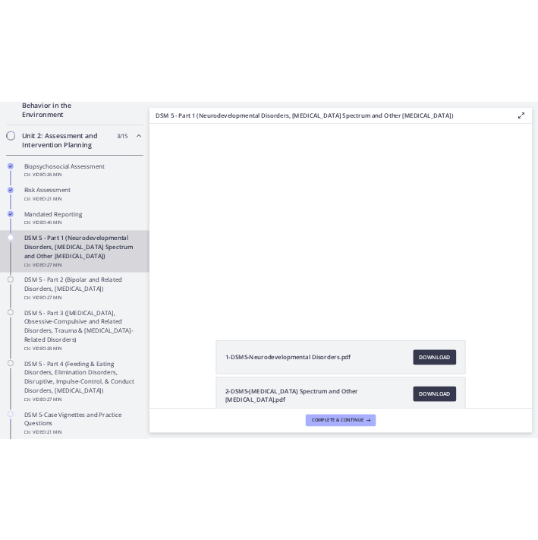
scroll to position [455, 0]
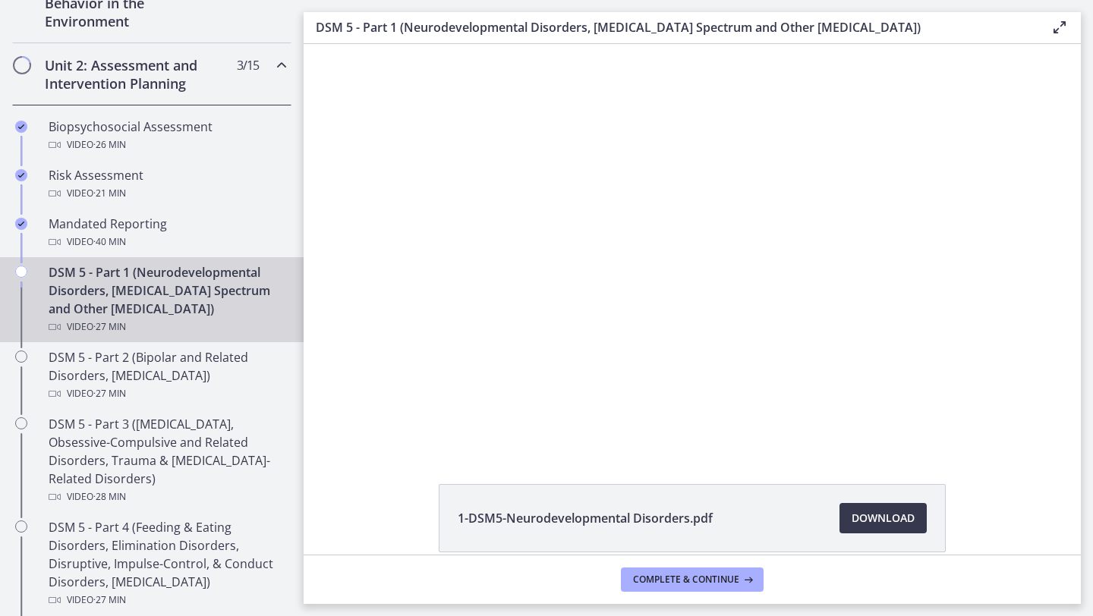
click at [1055, 32] on icon at bounding box center [1059, 27] width 18 height 18
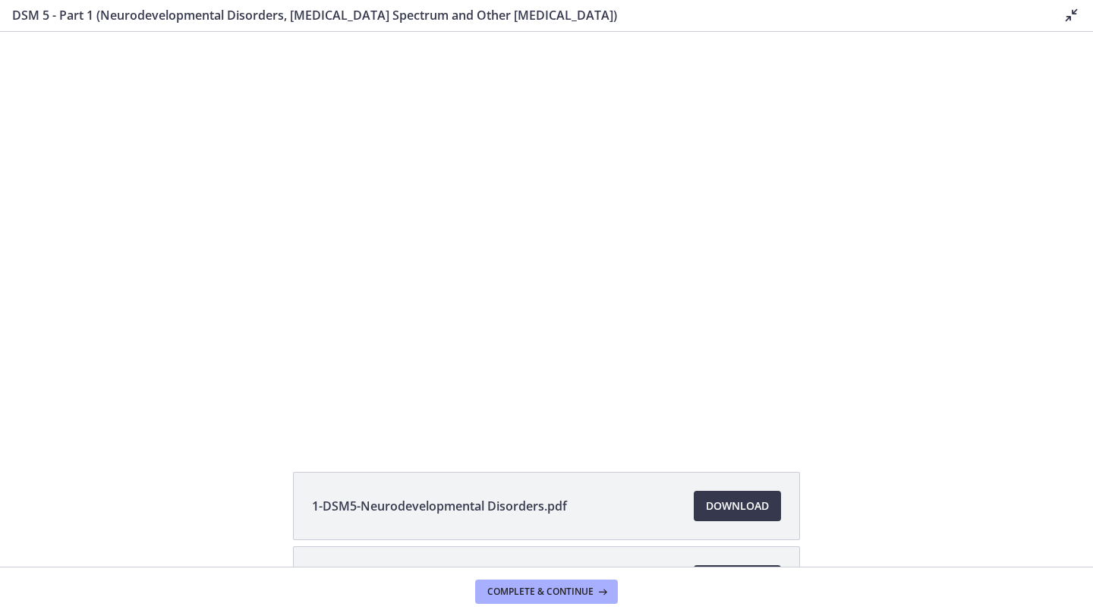
click at [1062, 6] on button "Disable fullscreen" at bounding box center [1071, 15] width 18 height 19
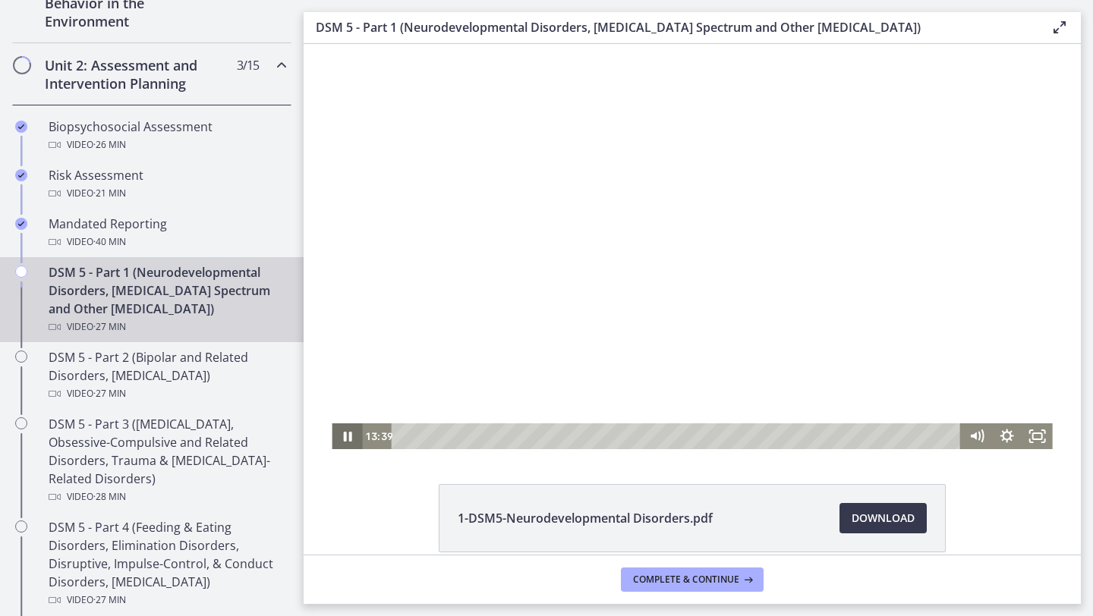
click at [348, 437] on icon "Pause" at bounding box center [347, 436] width 30 height 26
click at [348, 437] on icon "Play Video" at bounding box center [348, 436] width 9 height 13
click at [348, 437] on icon "Pause" at bounding box center [347, 436] width 36 height 31
click at [348, 437] on icon "Play Video" at bounding box center [348, 436] width 9 height 13
click at [348, 437] on icon "Pause" at bounding box center [347, 436] width 30 height 26
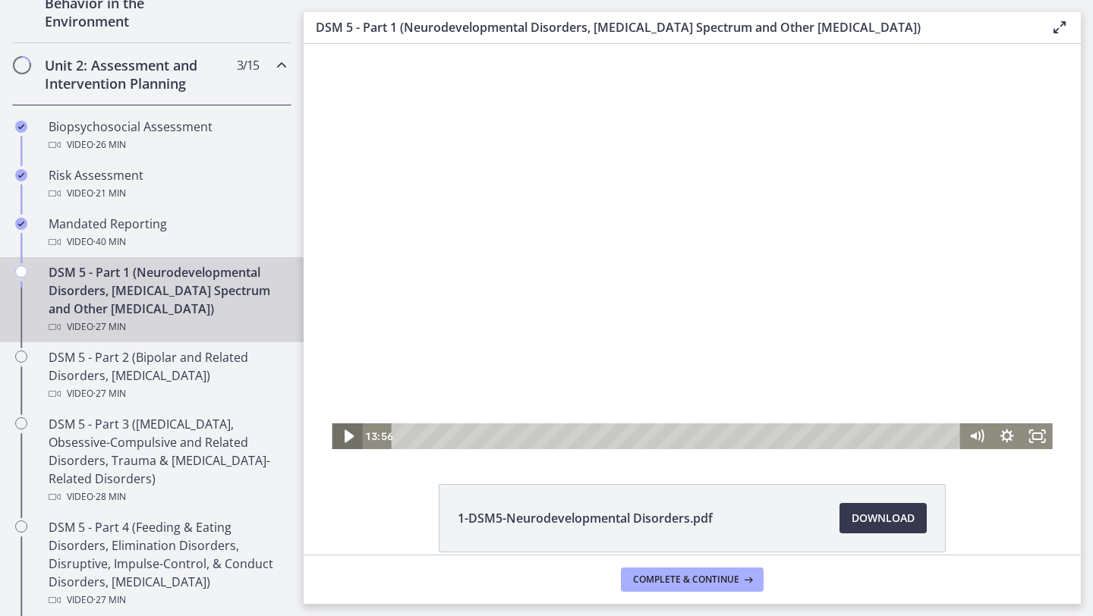
click at [348, 437] on icon "Play Video" at bounding box center [348, 436] width 9 height 13
click at [346, 436] on icon "Pause" at bounding box center [347, 436] width 36 height 31
click at [332, 423] on button "Play Video" at bounding box center [347, 436] width 30 height 26
click at [351, 434] on icon "Pause" at bounding box center [347, 437] width 10 height 12
click at [346, 426] on icon "Play Video" at bounding box center [348, 436] width 30 height 26
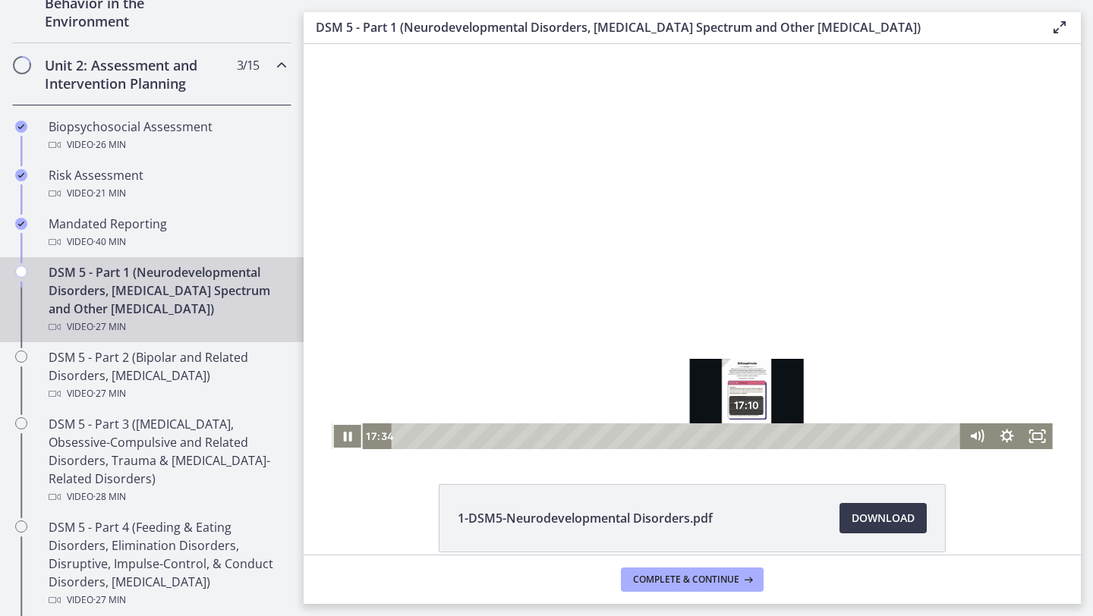
click at [747, 439] on div "17:10" at bounding box center [678, 436] width 551 height 26
click at [735, 438] on div "16:32" at bounding box center [678, 436] width 551 height 26
click at [747, 437] on div "17:08" at bounding box center [678, 436] width 551 height 26
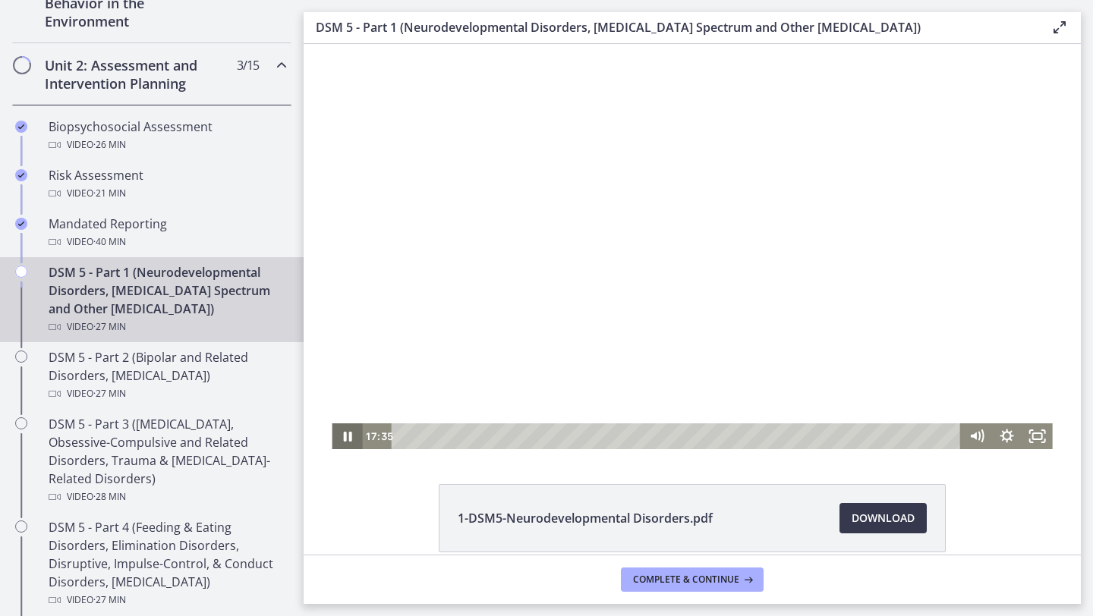
click at [341, 430] on icon "Pause" at bounding box center [347, 436] width 30 height 26
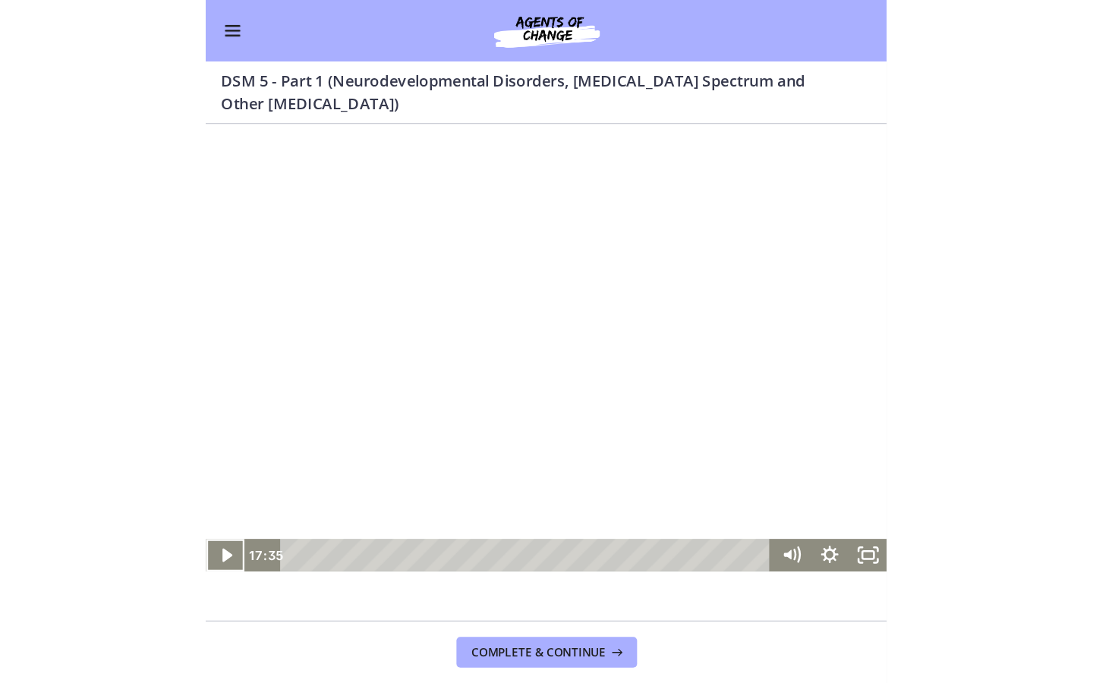
scroll to position [452, 0]
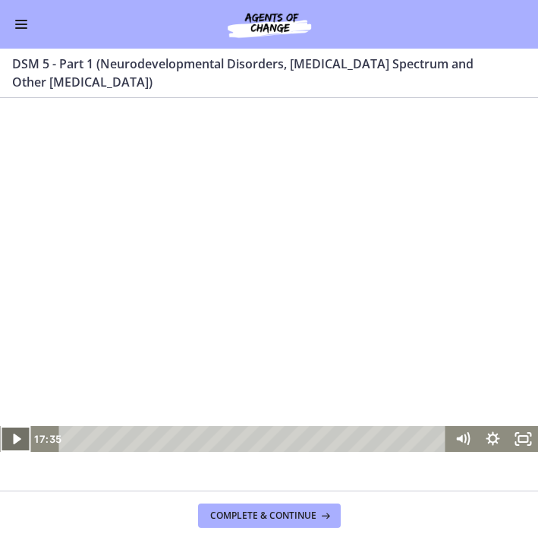
click at [18, 438] on icon "Play Video" at bounding box center [16, 438] width 8 height 11
click at [526, 444] on icon "Fullscreen" at bounding box center [523, 439] width 30 height 26
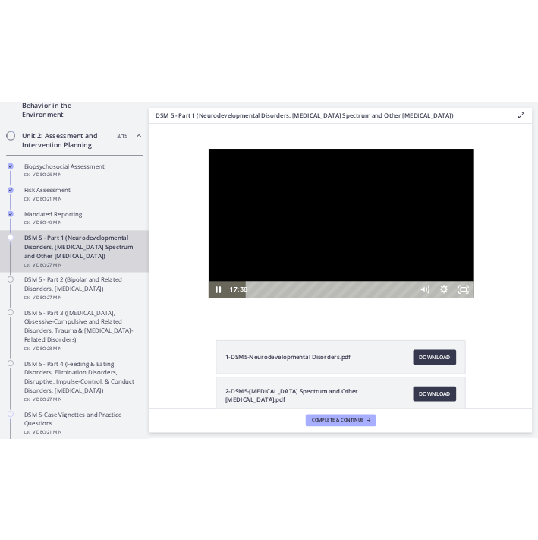
scroll to position [455, 0]
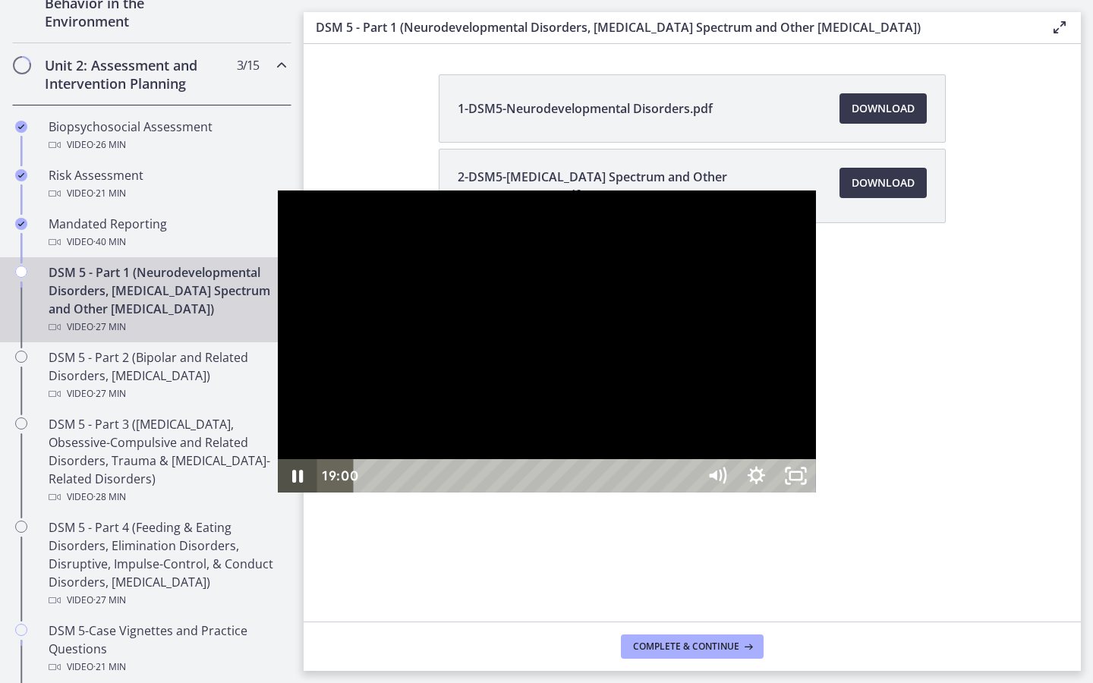
click at [292, 483] on icon "Pause" at bounding box center [297, 477] width 11 height 13
click at [279, 493] on icon "Play Video" at bounding box center [298, 475] width 39 height 33
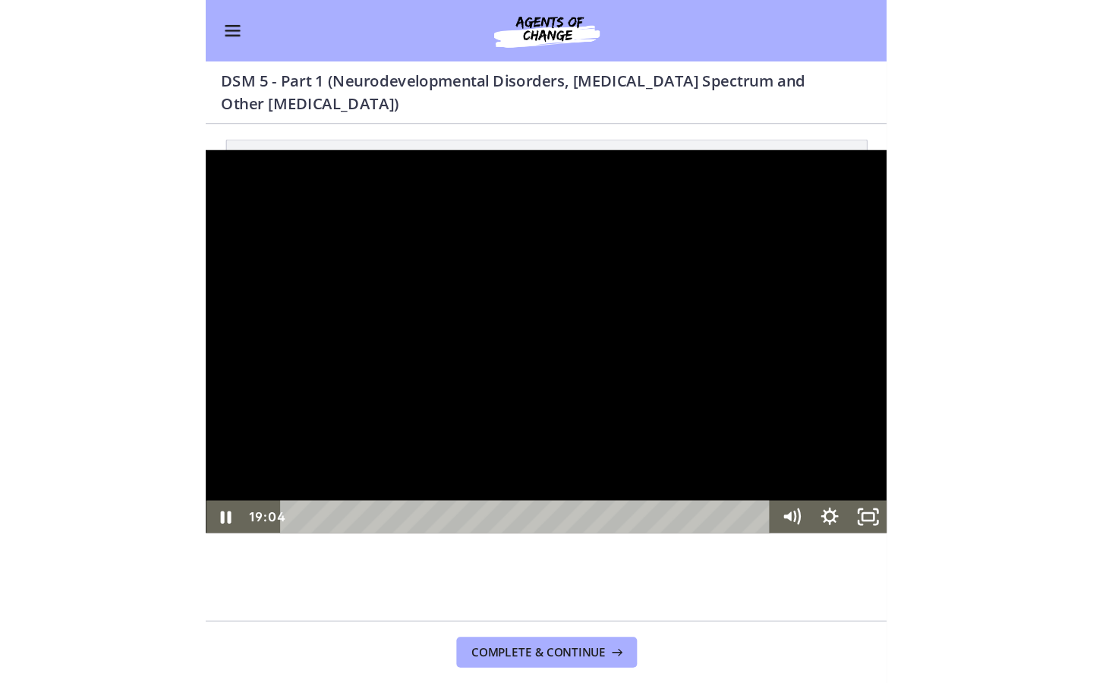
scroll to position [452, 0]
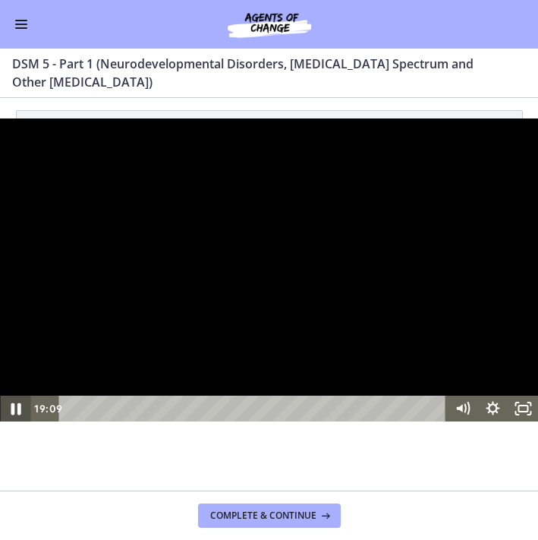
click at [14, 423] on icon "Pause" at bounding box center [15, 407] width 36 height 31
click at [24, 421] on icon "Play Video" at bounding box center [16, 408] width 30 height 26
click at [522, 421] on icon "Unfullscreen" at bounding box center [523, 408] width 30 height 26
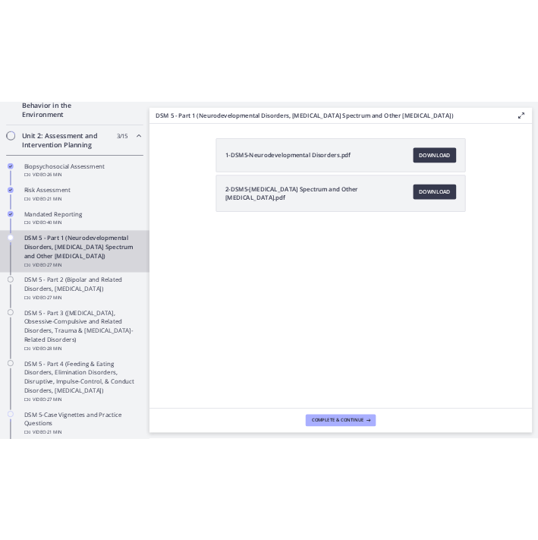
scroll to position [455, 0]
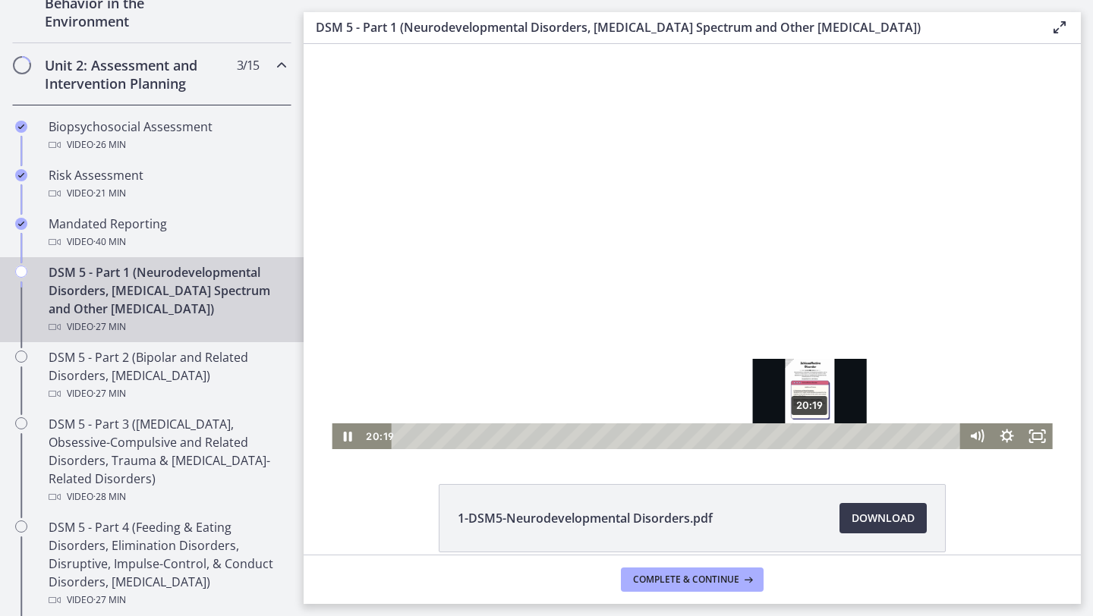
click at [810, 436] on div "20:19" at bounding box center [678, 436] width 551 height 26
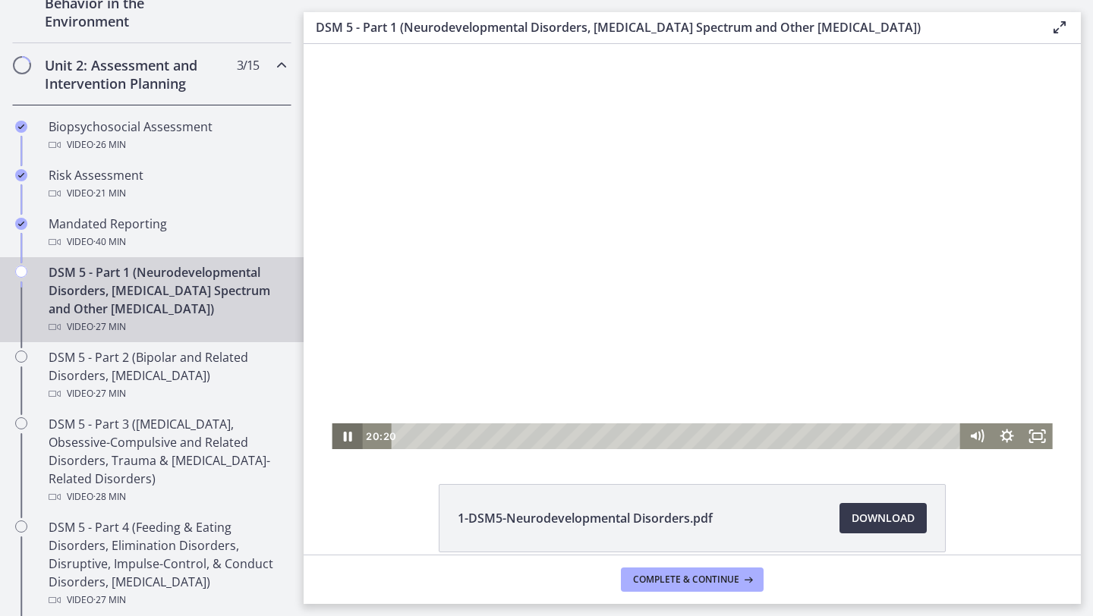
click at [348, 439] on icon "Pause" at bounding box center [347, 437] width 8 height 10
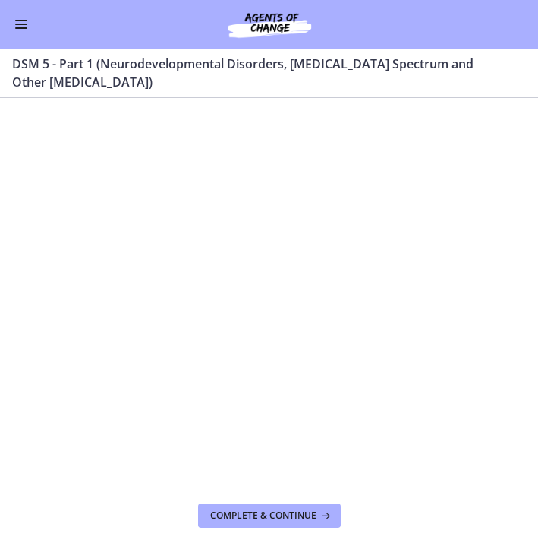
scroll to position [452, 0]
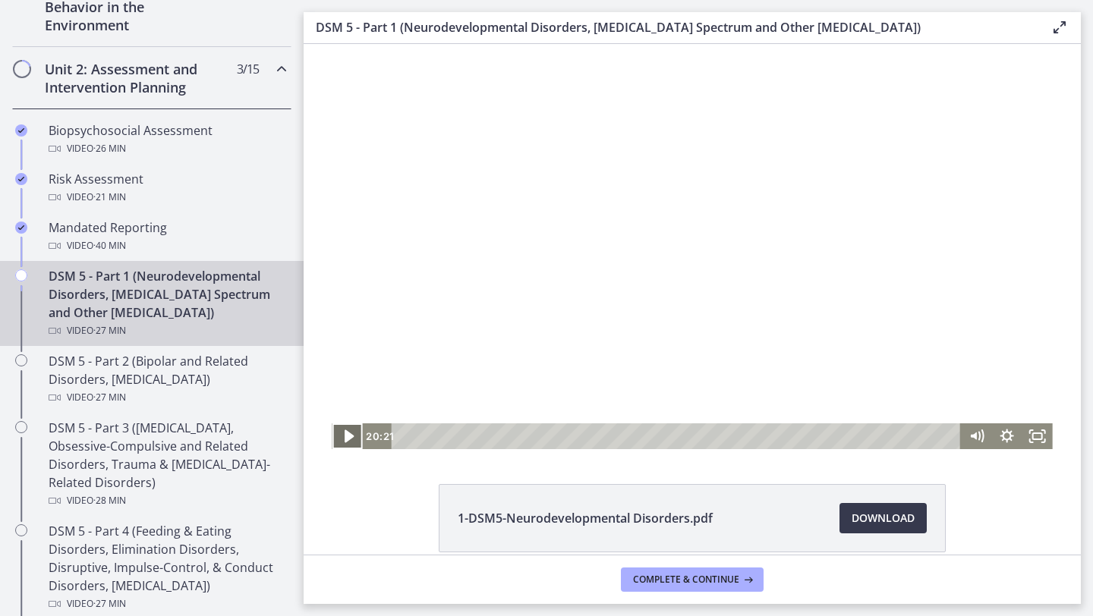
click at [350, 433] on icon "Play Video" at bounding box center [348, 436] width 36 height 31
click at [350, 433] on icon "Pause" at bounding box center [347, 437] width 10 height 12
